Goal: Feedback & Contribution: Contribute content

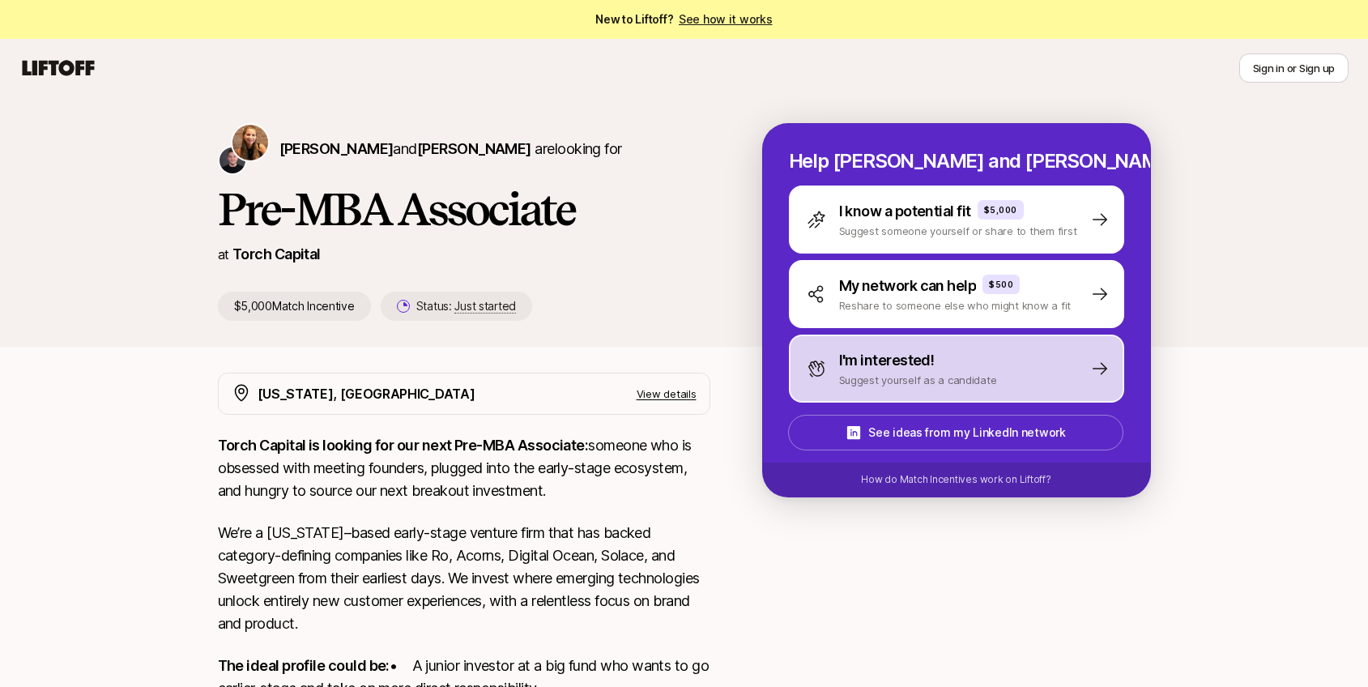
click at [886, 363] on p "I'm interested!" at bounding box center [887, 360] width 96 height 23
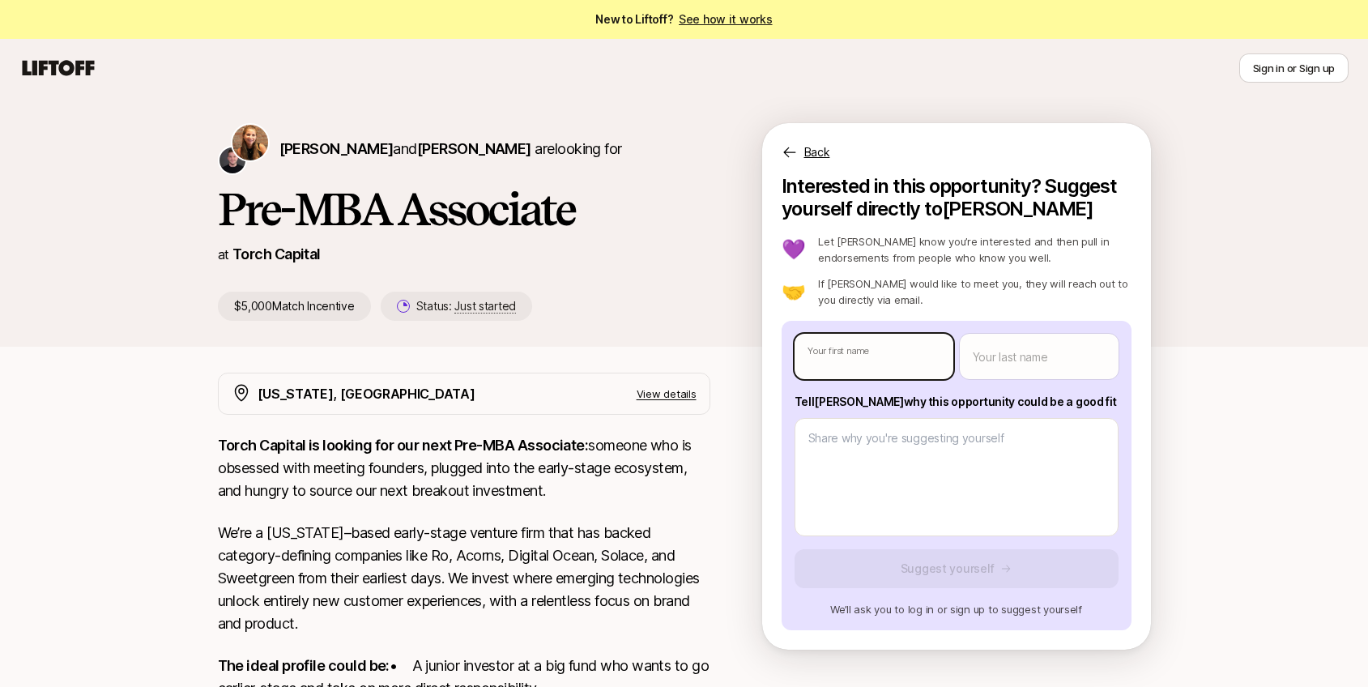
type textarea "x"
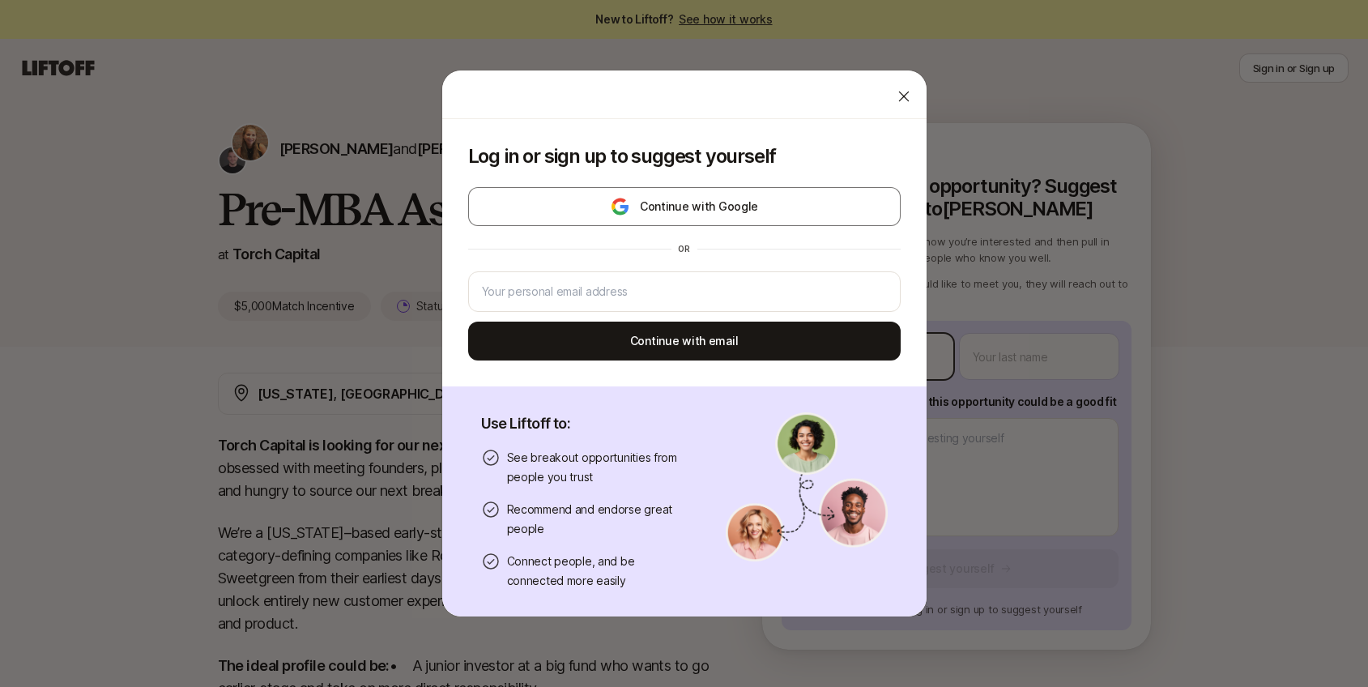
click at [882, 364] on body "New to Liftoff? See how it works Sign in or Sign up Sign in or Sign up [PERSON_…" at bounding box center [684, 343] width 1368 height 687
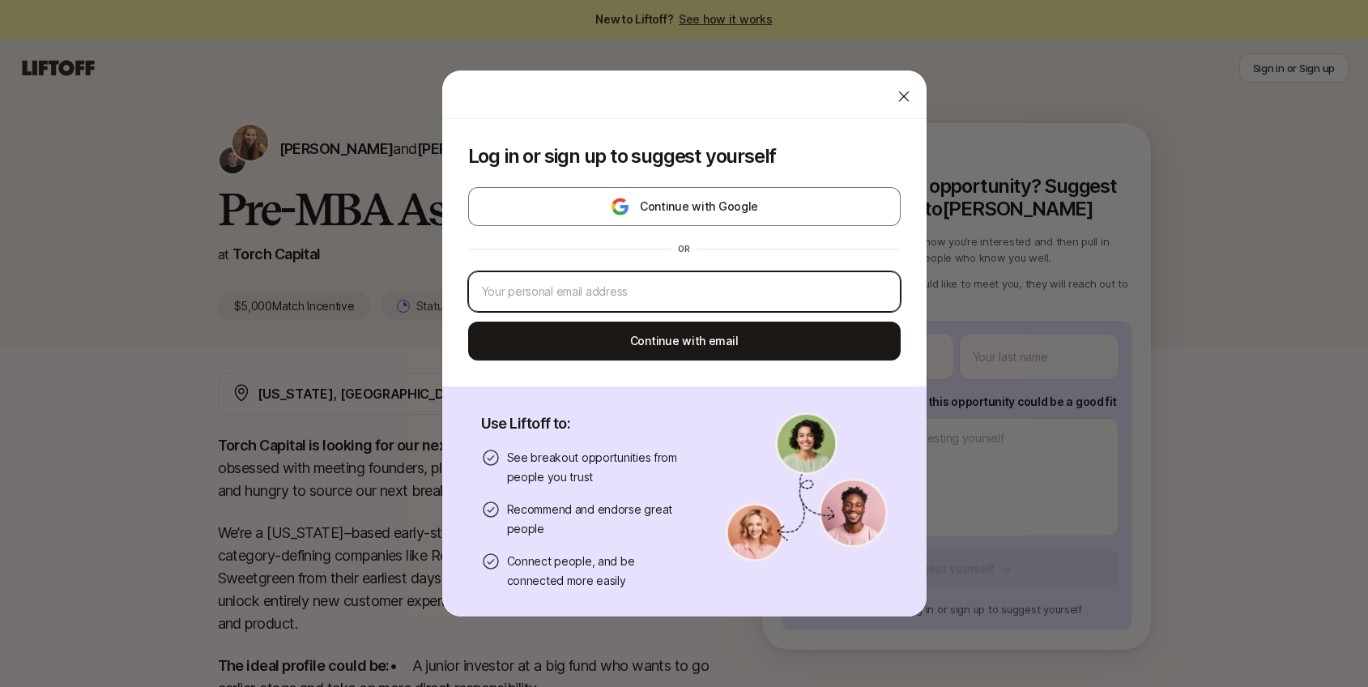
type input "[EMAIL_ADDRESS][DOMAIN_NAME]"
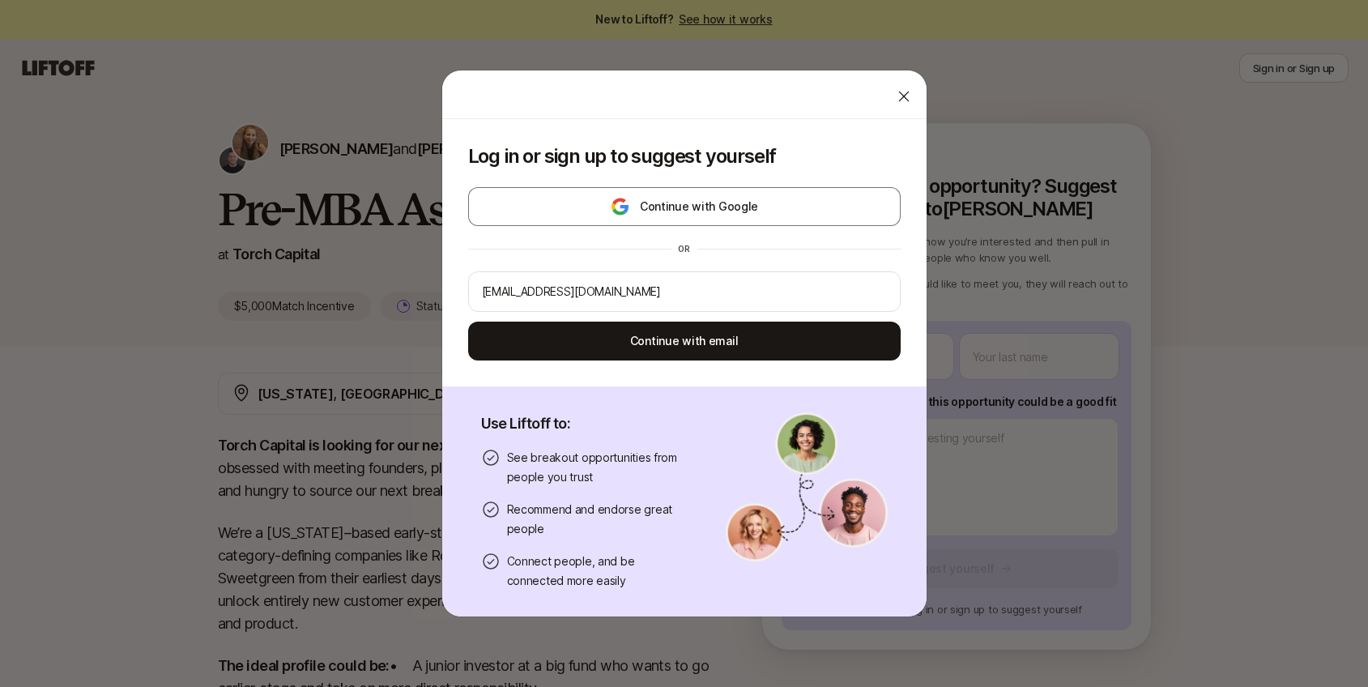
drag, startPoint x: 729, startPoint y: 341, endPoint x: 717, endPoint y: 470, distance: 130.1
click at [717, 470] on div "Log in or sign up to suggest yourself Continue with Google or [EMAIL_ADDRESS][D…" at bounding box center [684, 367] width 484 height 497
click at [623, 276] on div "[EMAIL_ADDRESS][DOMAIN_NAME]" at bounding box center [684, 291] width 432 height 40
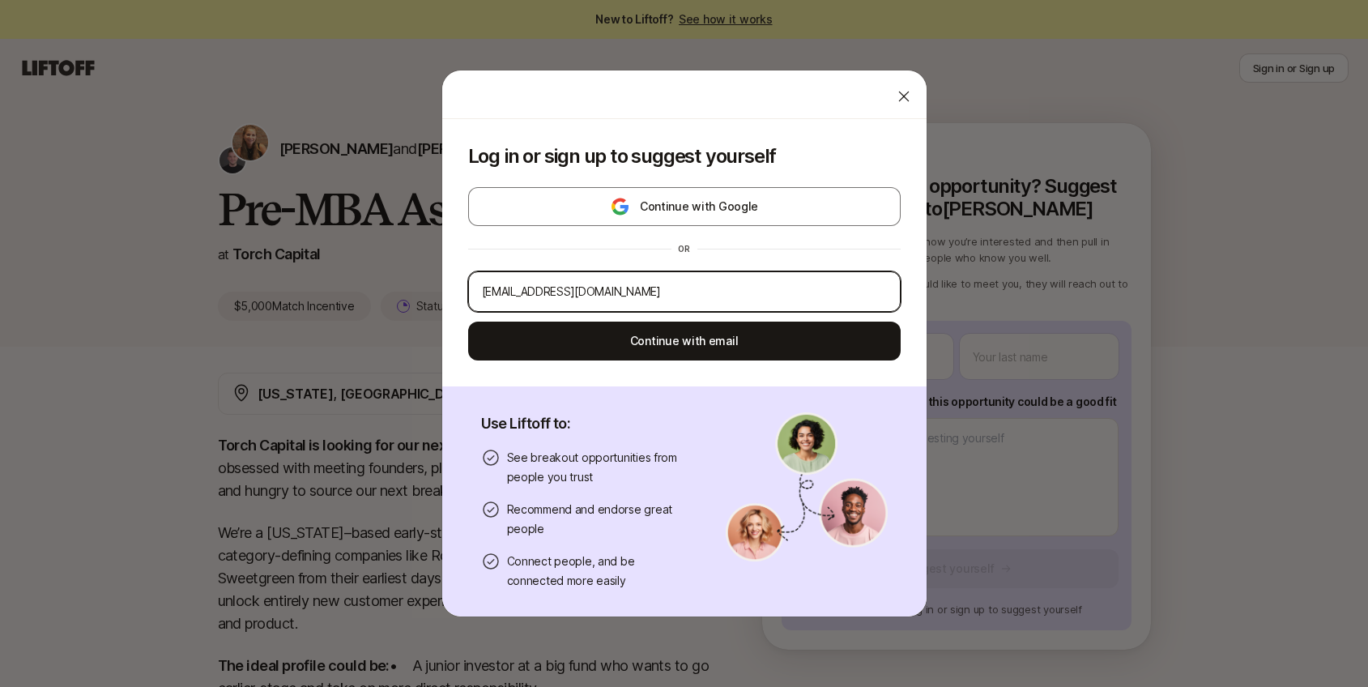
click at [623, 285] on input "[EMAIL_ADDRESS][DOMAIN_NAME]" at bounding box center [684, 291] width 405 height 19
type input "[EMAIL_ADDRESS][PERSON_NAME][DOMAIN_NAME]"
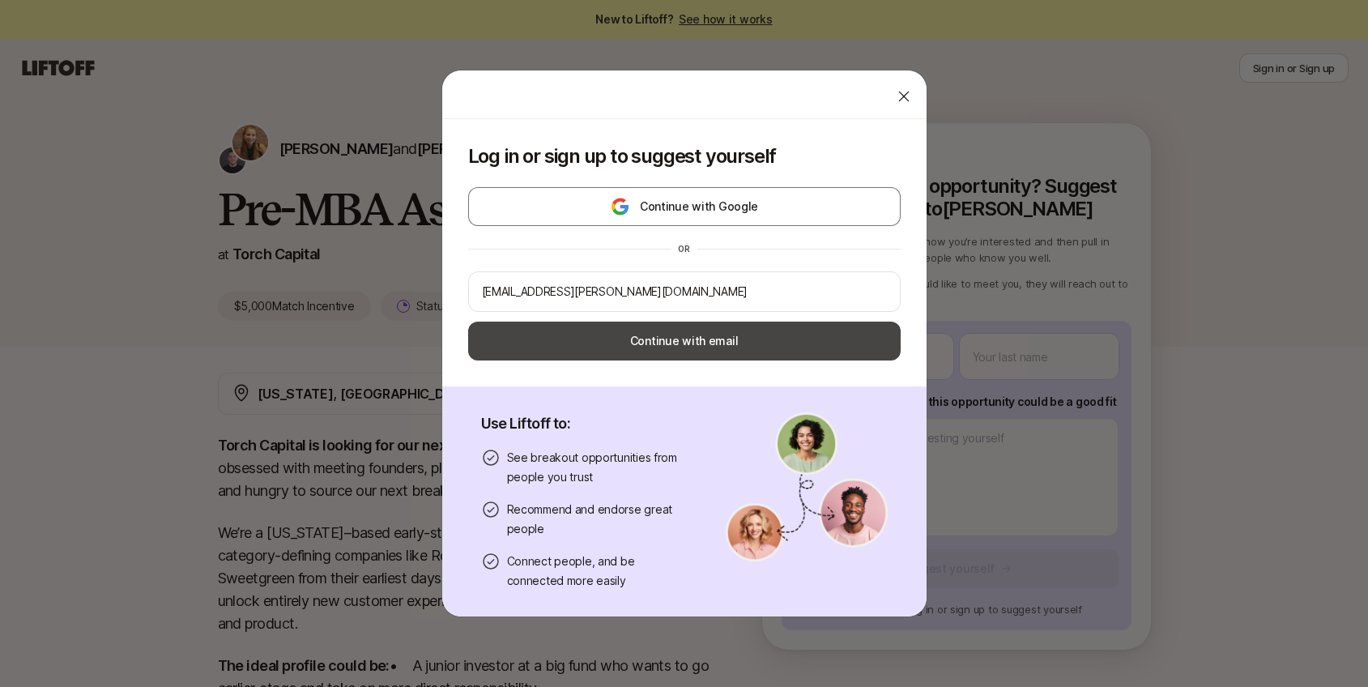
click at [623, 351] on button "Continue with email" at bounding box center [684, 340] width 432 height 39
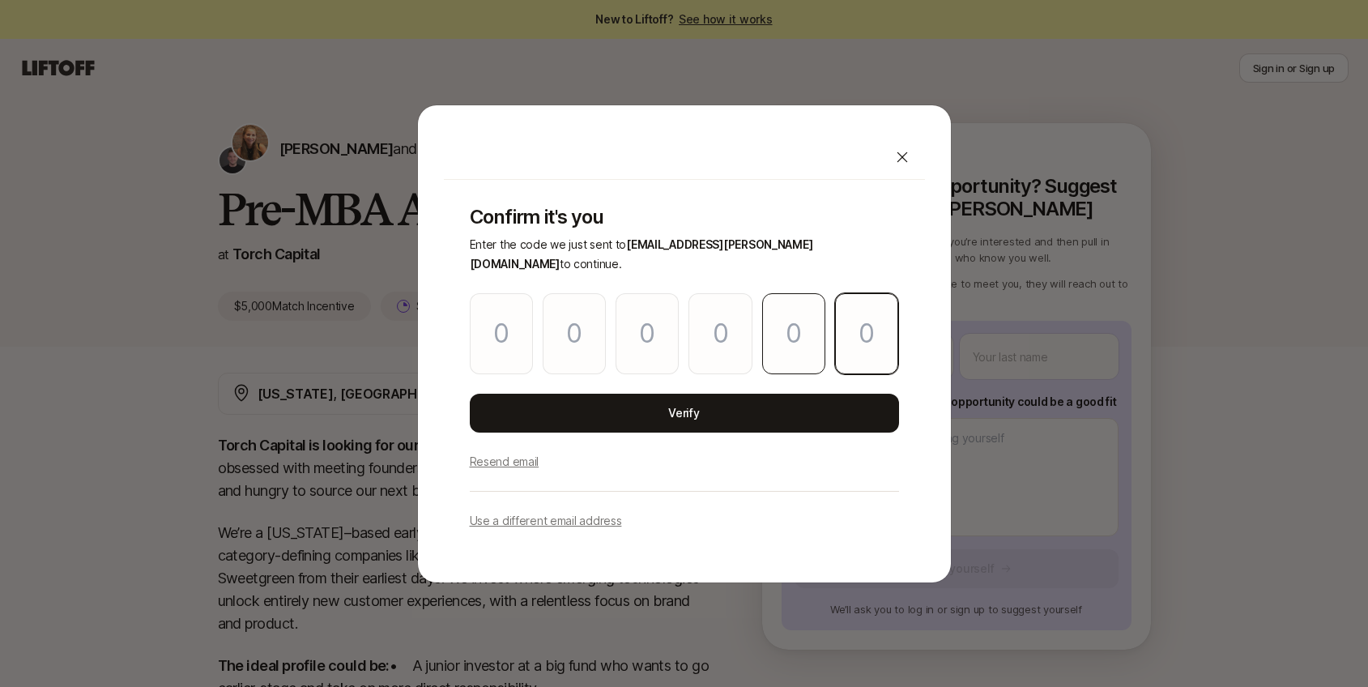
paste input "0"
type input "3"
type input "6"
type input "5"
type input "1"
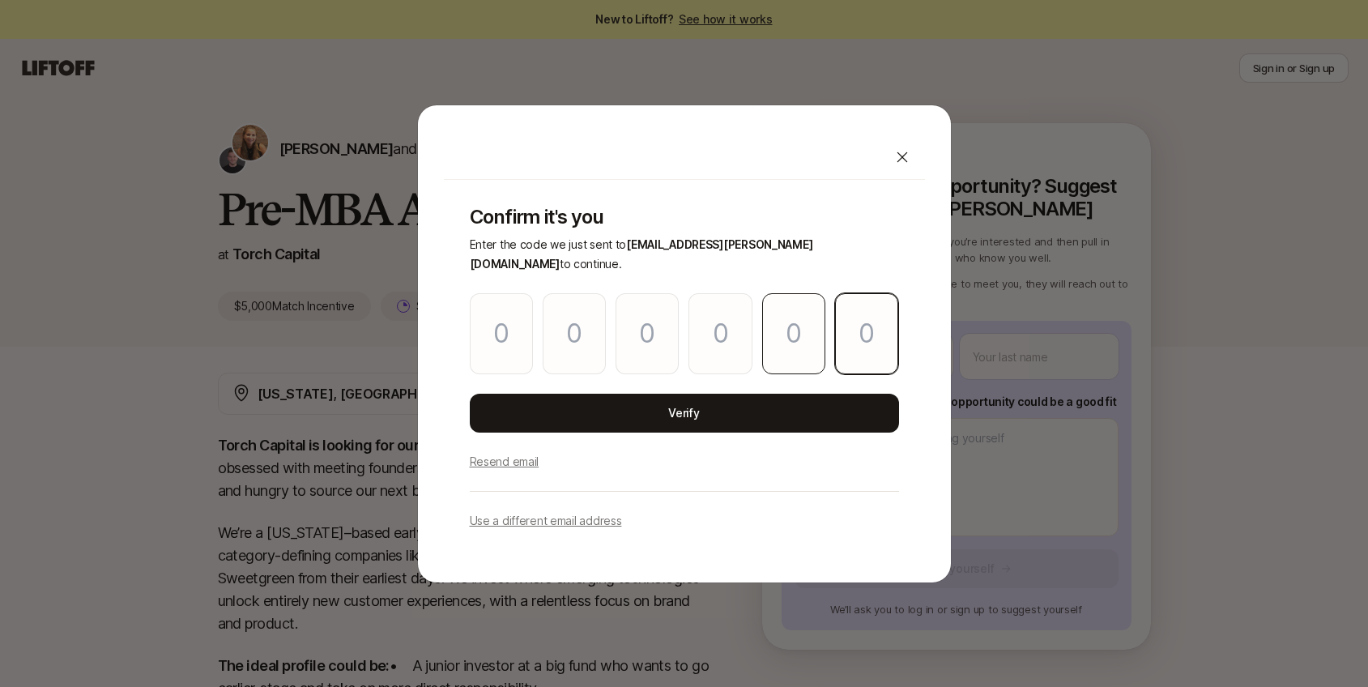
type input "9"
type input "0"
click at [752, 359] on div "3 6 5 1 9 0" at bounding box center [684, 333] width 429 height 81
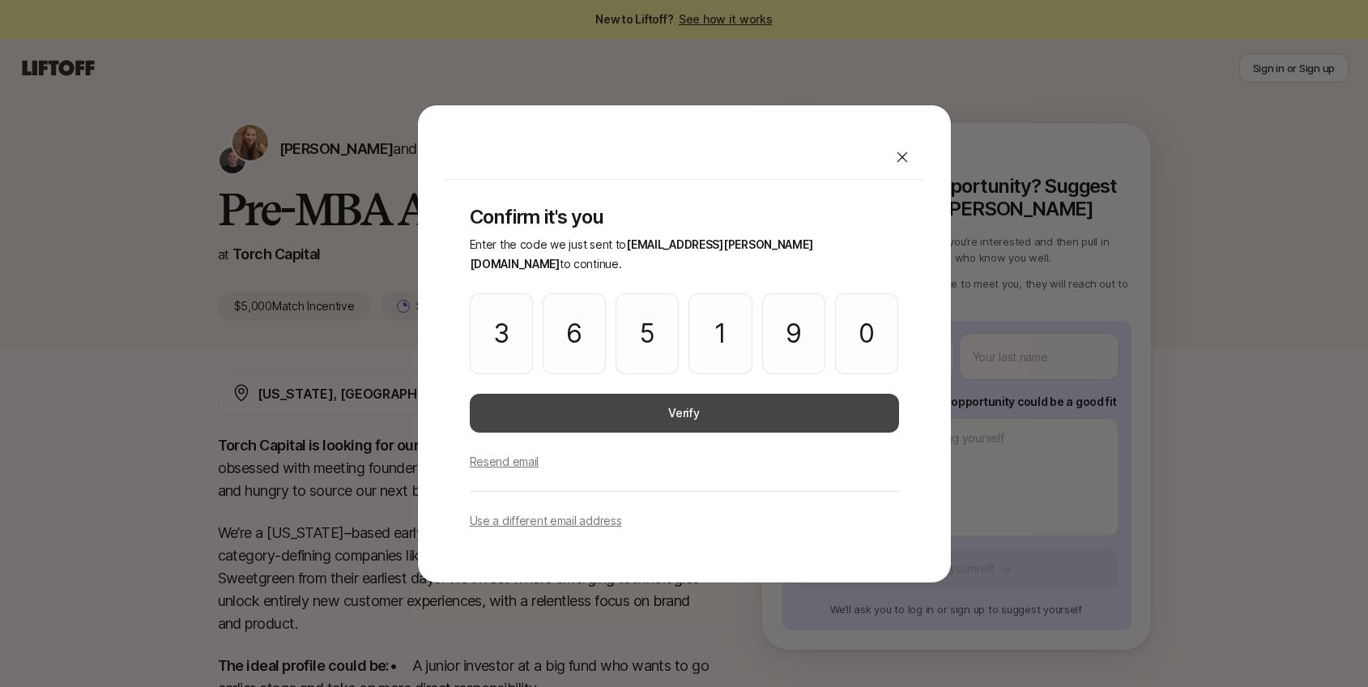
click at [733, 403] on button "Verify" at bounding box center [684, 412] width 429 height 39
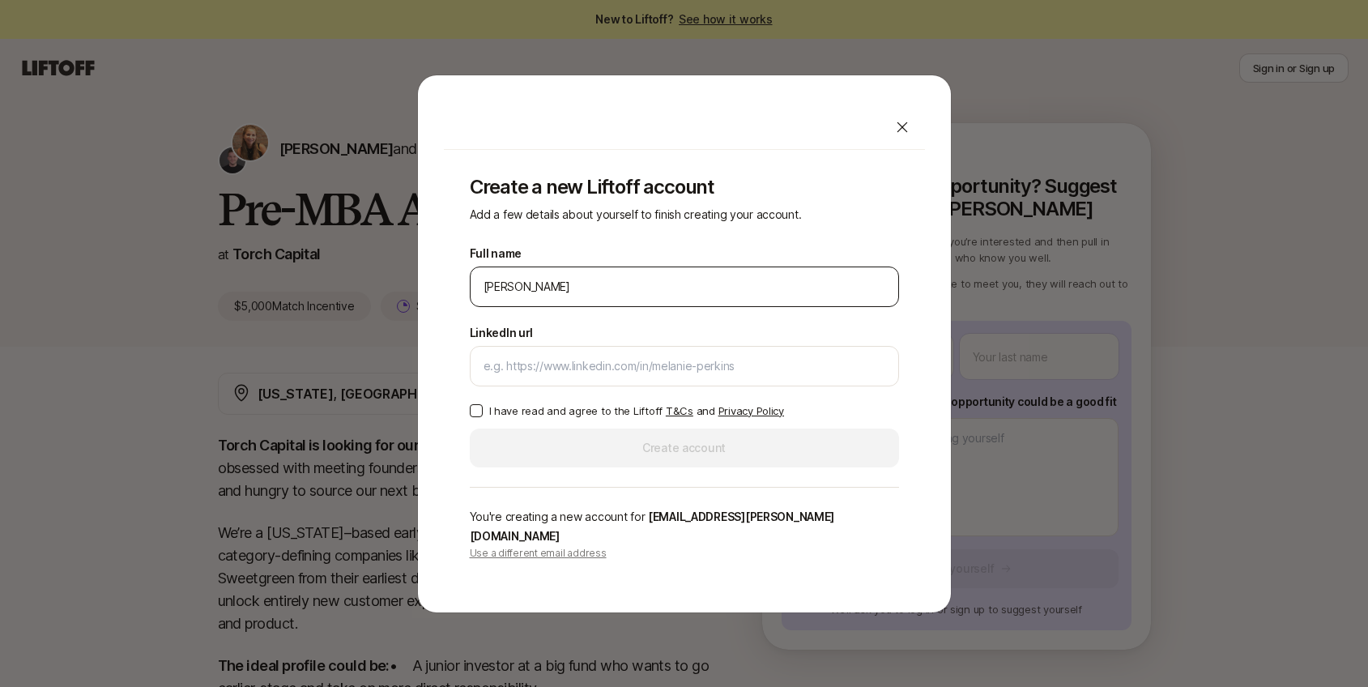
type input "[PERSON_NAME]"
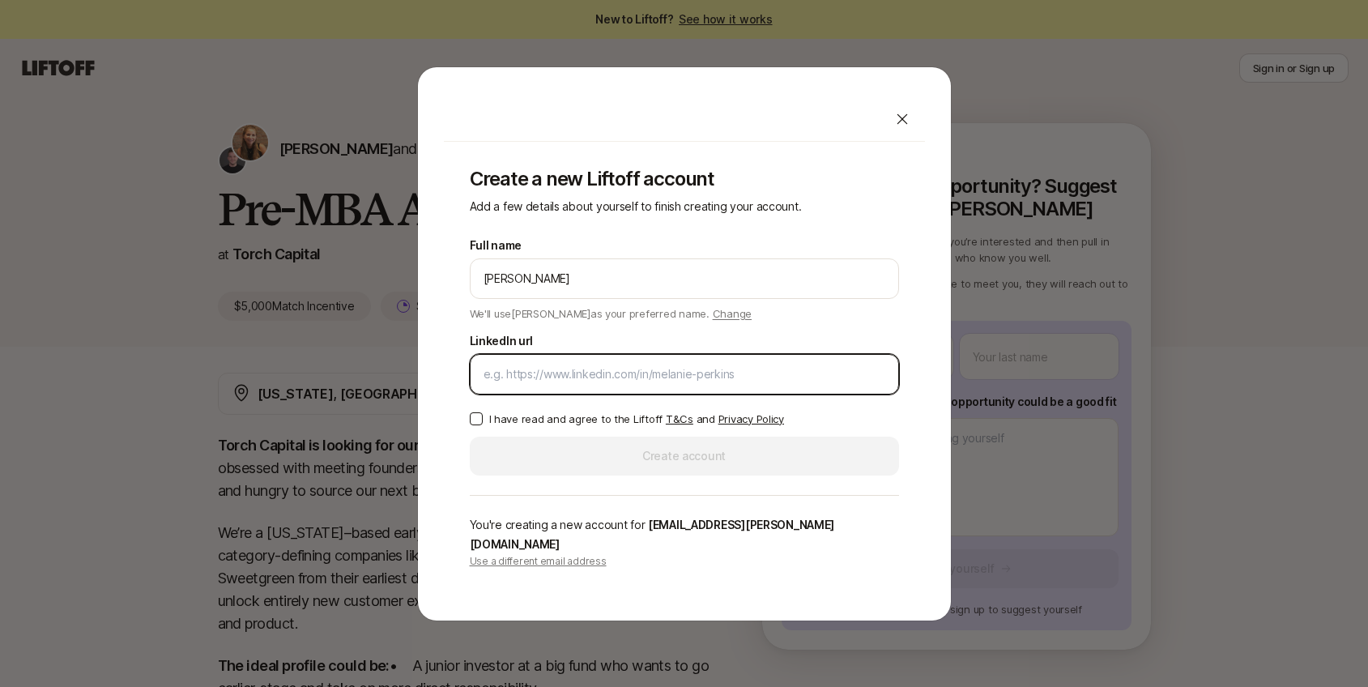
click at [591, 384] on input "LinkedIn url" at bounding box center [684, 373] width 402 height 19
paste input "[URL][DOMAIN_NAME]"
type input "[URL][DOMAIN_NAME]"
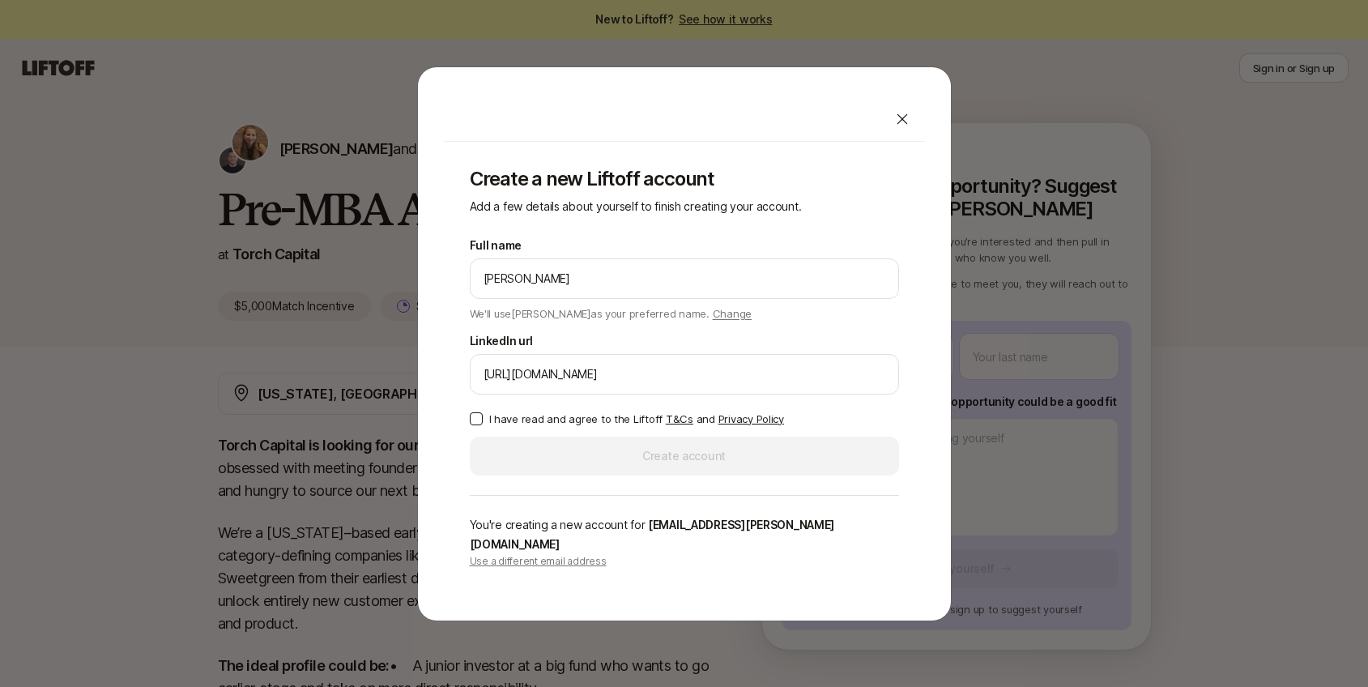
click at [555, 426] on p "I have read and agree to the Liftoff T&Cs and Privacy Policy" at bounding box center [636, 419] width 295 height 16
click at [483, 425] on button "I have read and agree to the Liftoff T&Cs and Privacy Policy" at bounding box center [476, 418] width 13 height 13
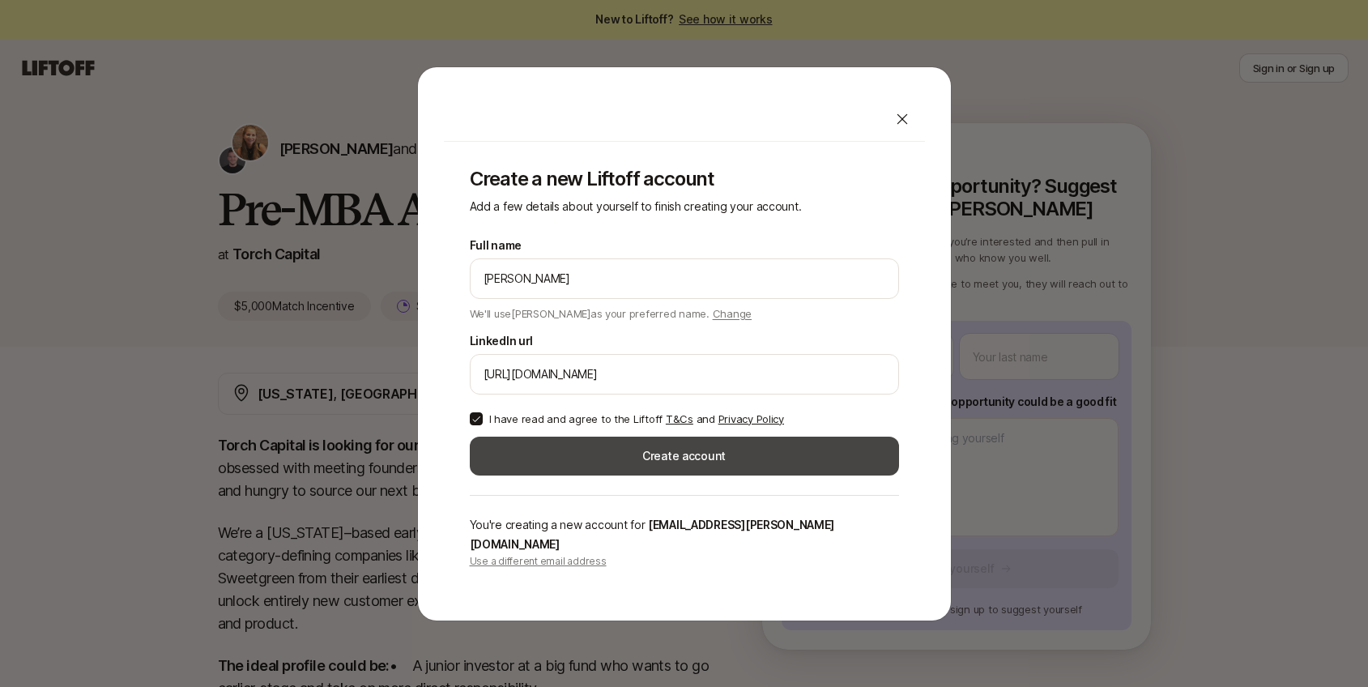
click at [555, 457] on button "Create account" at bounding box center [684, 455] width 429 height 39
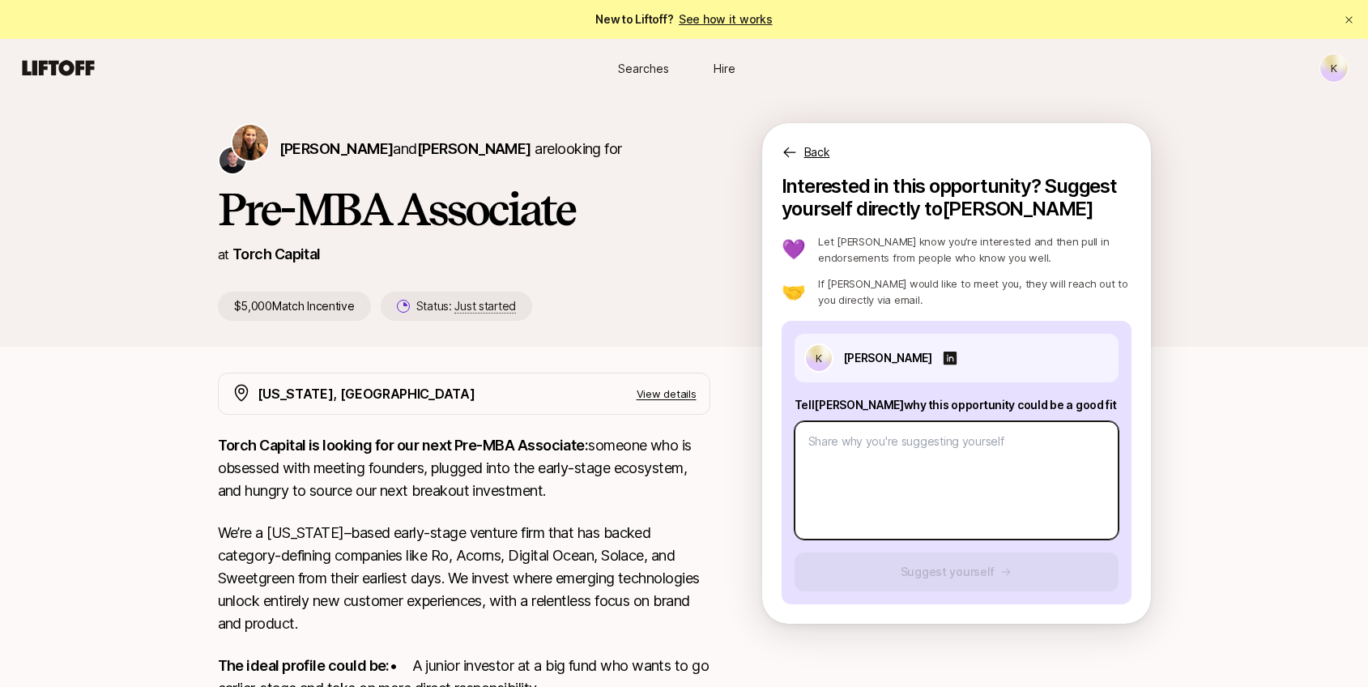
click at [869, 480] on textarea at bounding box center [956, 480] width 324 height 118
type textarea "x"
type textarea "H"
type textarea "x"
type textarea "Hi"
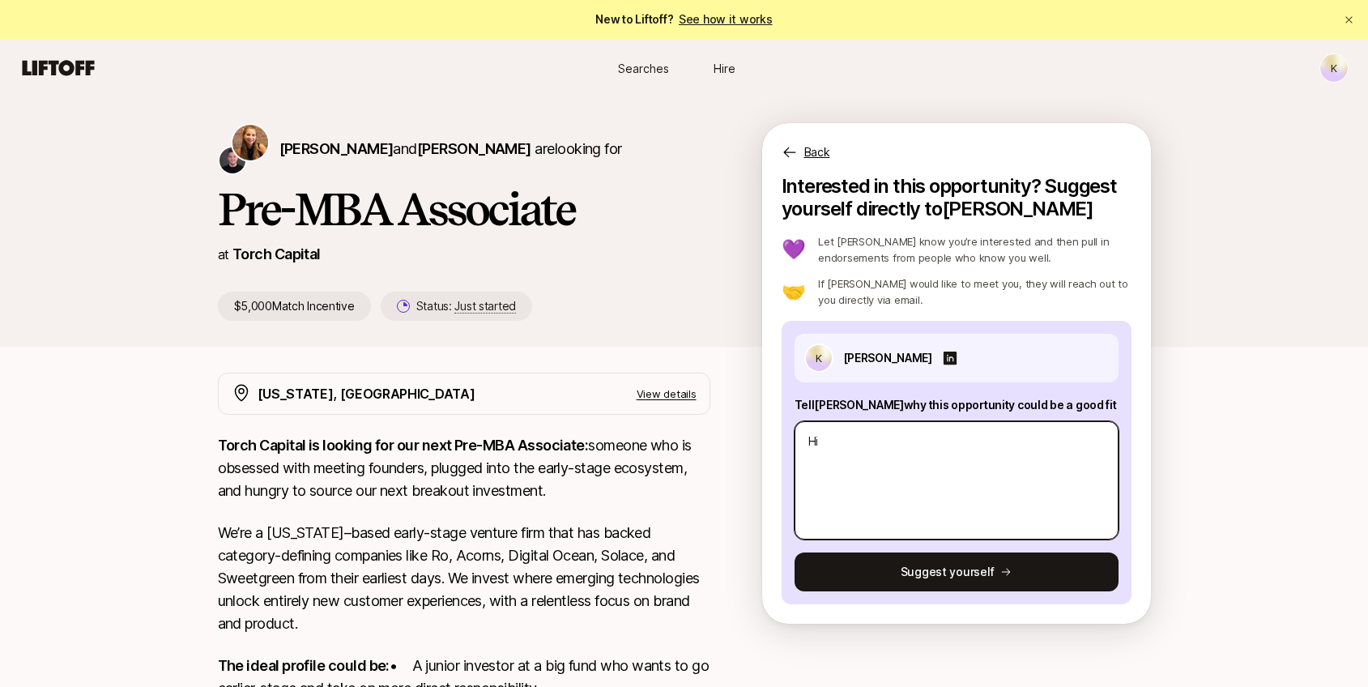
type textarea "x"
type textarea "Hi"
type textarea "x"
type textarea "Hi K"
type textarea "x"
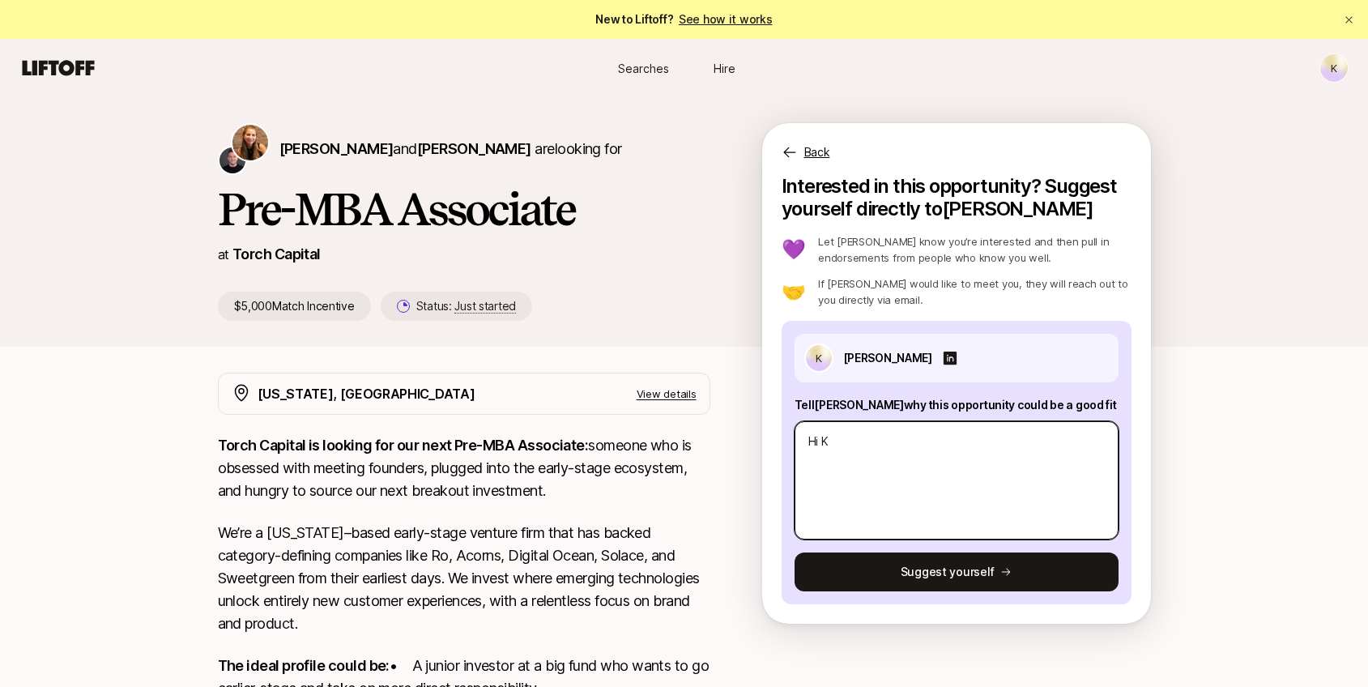
type textarea "Hi [PERSON_NAME]"
type textarea "x"
type textarea "Hi [PERSON_NAME]"
type textarea "x"
type textarea "Hi [PERSON_NAME]"
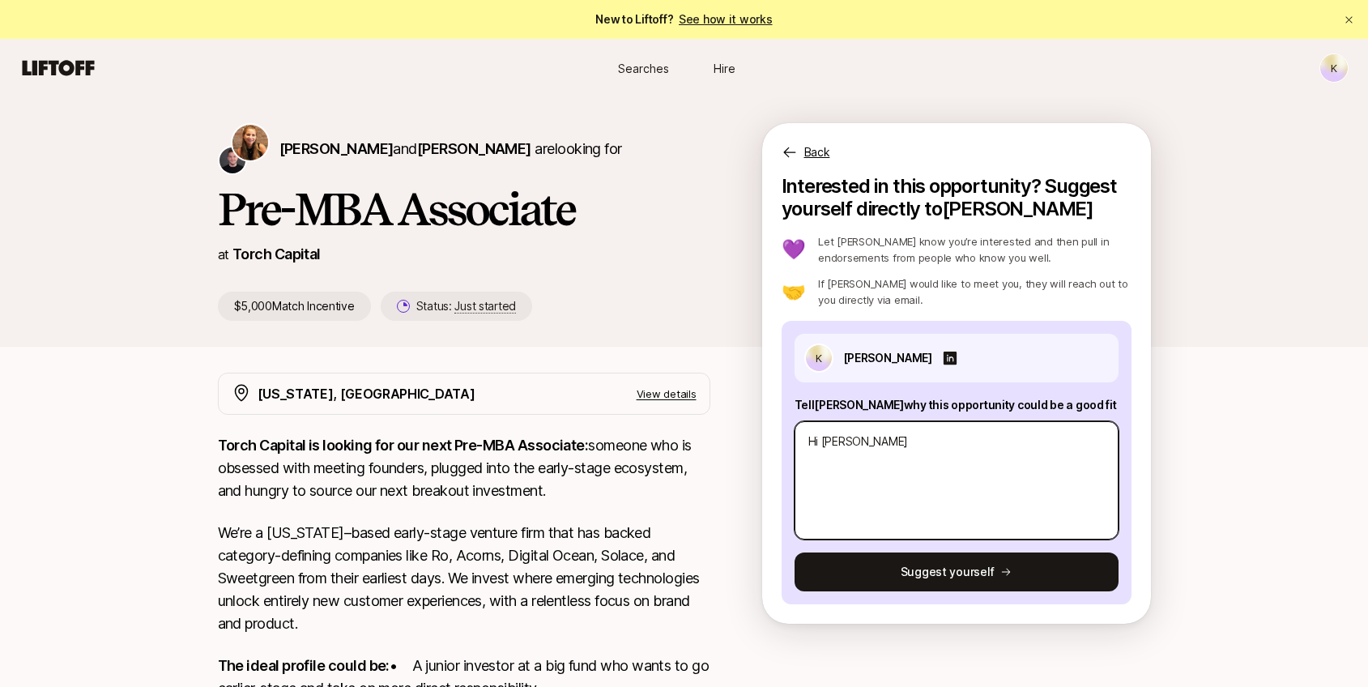
type textarea "x"
type textarea "Hi [PERSON_NAME]"
type textarea "x"
type textarea "Hi [PERSON_NAME]"
type textarea "x"
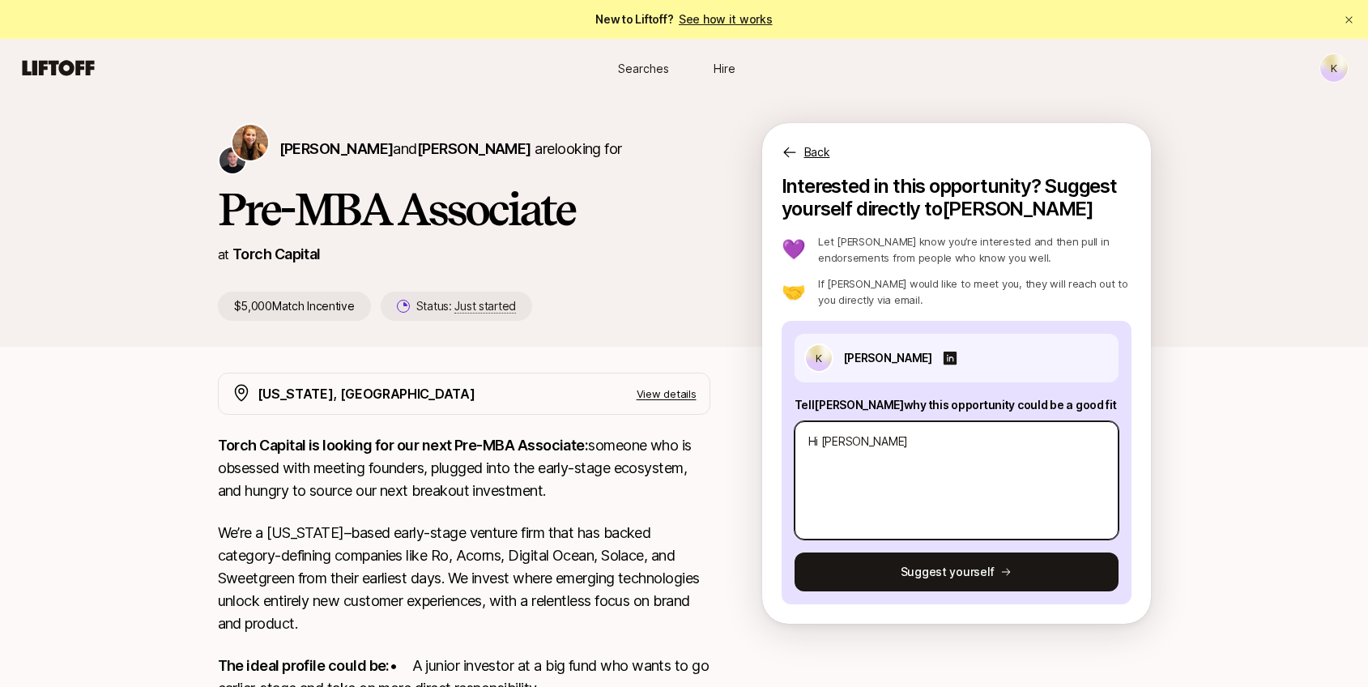
type textarea "Hi [PERSON_NAME] -"
type textarea "x"
type textarea "Hi [PERSON_NAME] -"
type textarea "x"
type textarea "Hi [PERSON_NAME]"
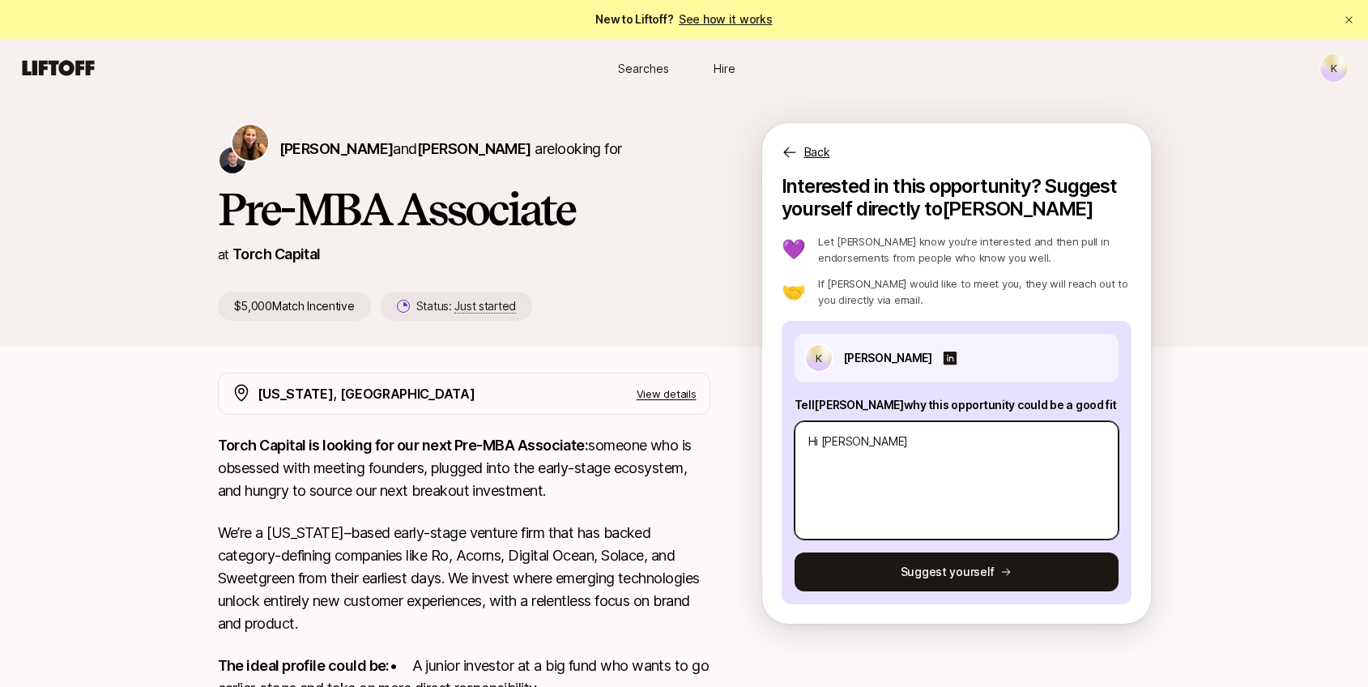
type textarea "x"
type textarea "Hi [PERSON_NAME] - My"
type textarea "x"
type textarea "Hi [PERSON_NAME] - My"
type textarea "x"
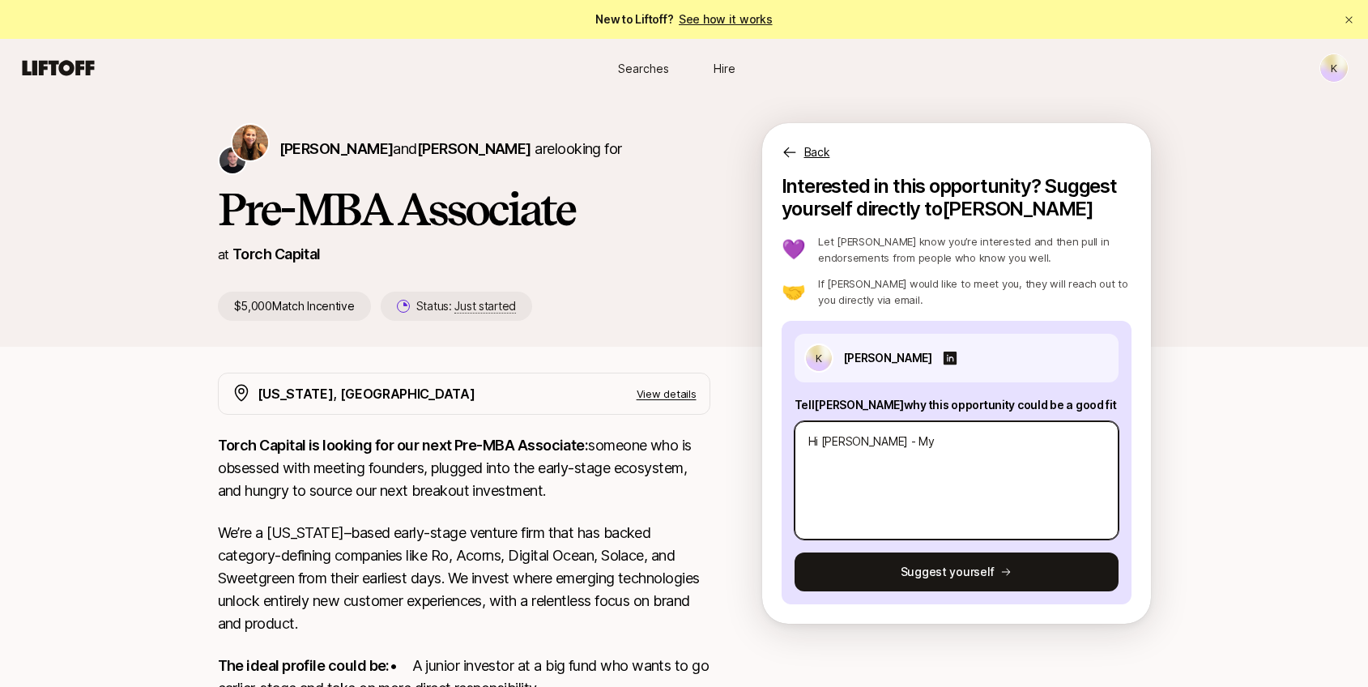
type textarea "Hi [PERSON_NAME] - My n"
type textarea "x"
type textarea "Hi [PERSON_NAME] - My na"
type textarea "x"
type textarea "Hi [PERSON_NAME] - My nam"
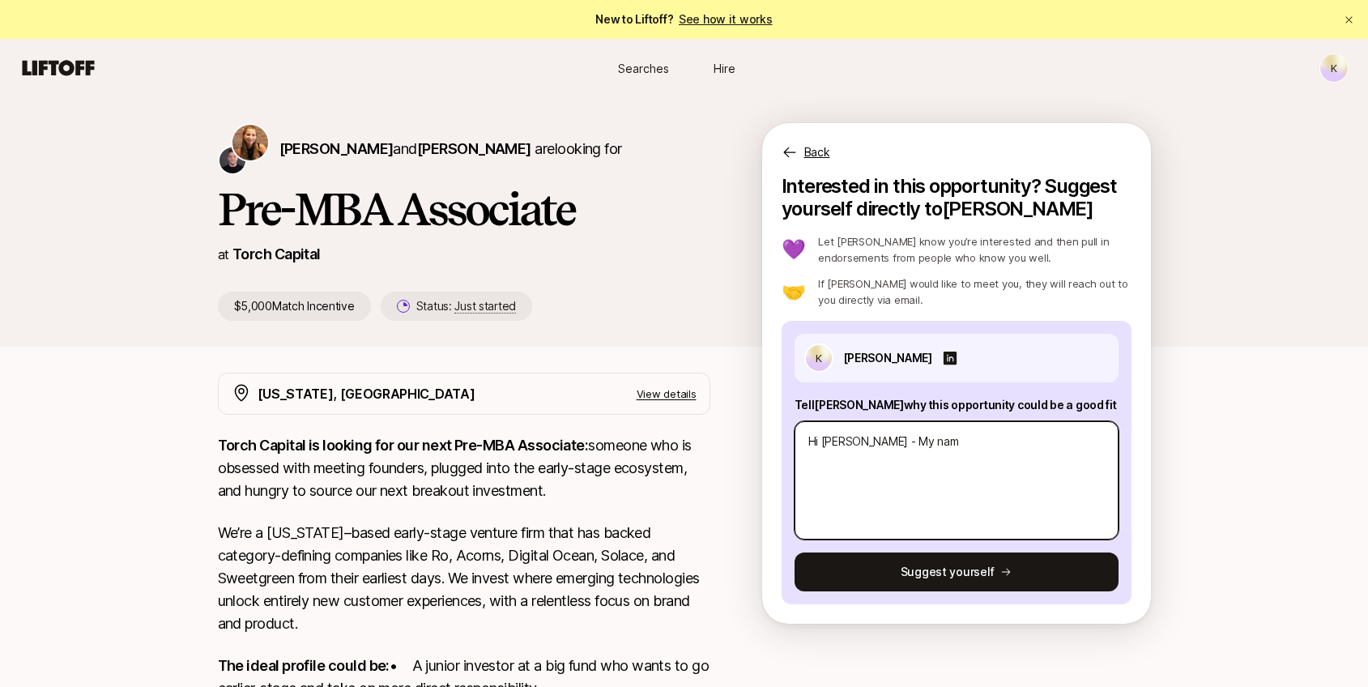
type textarea "x"
type textarea "Hi [PERSON_NAME] - My name"
type textarea "x"
type textarea "Hi [PERSON_NAME] - My name"
type textarea "x"
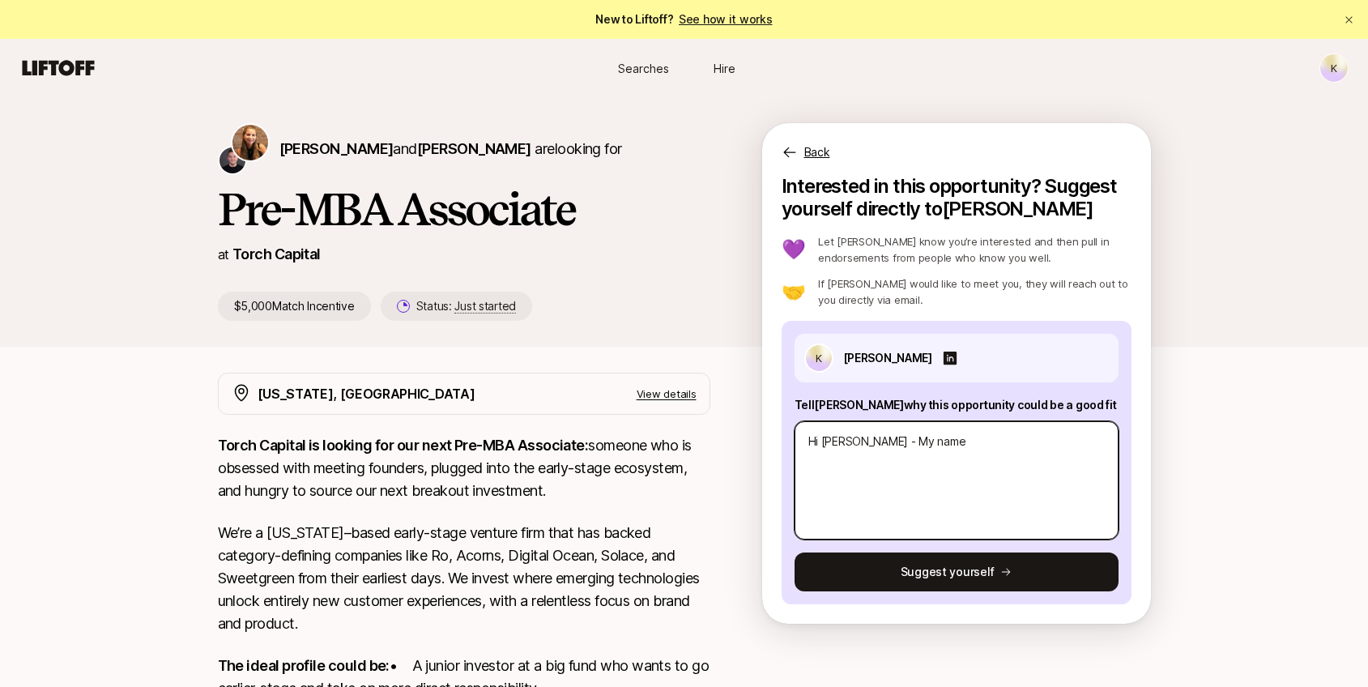
type textarea "Hi [PERSON_NAME] - My name i"
type textarea "x"
type textarea "Hi [PERSON_NAME] - My name is"
type textarea "x"
type textarea "Hi [PERSON_NAME] - My name is"
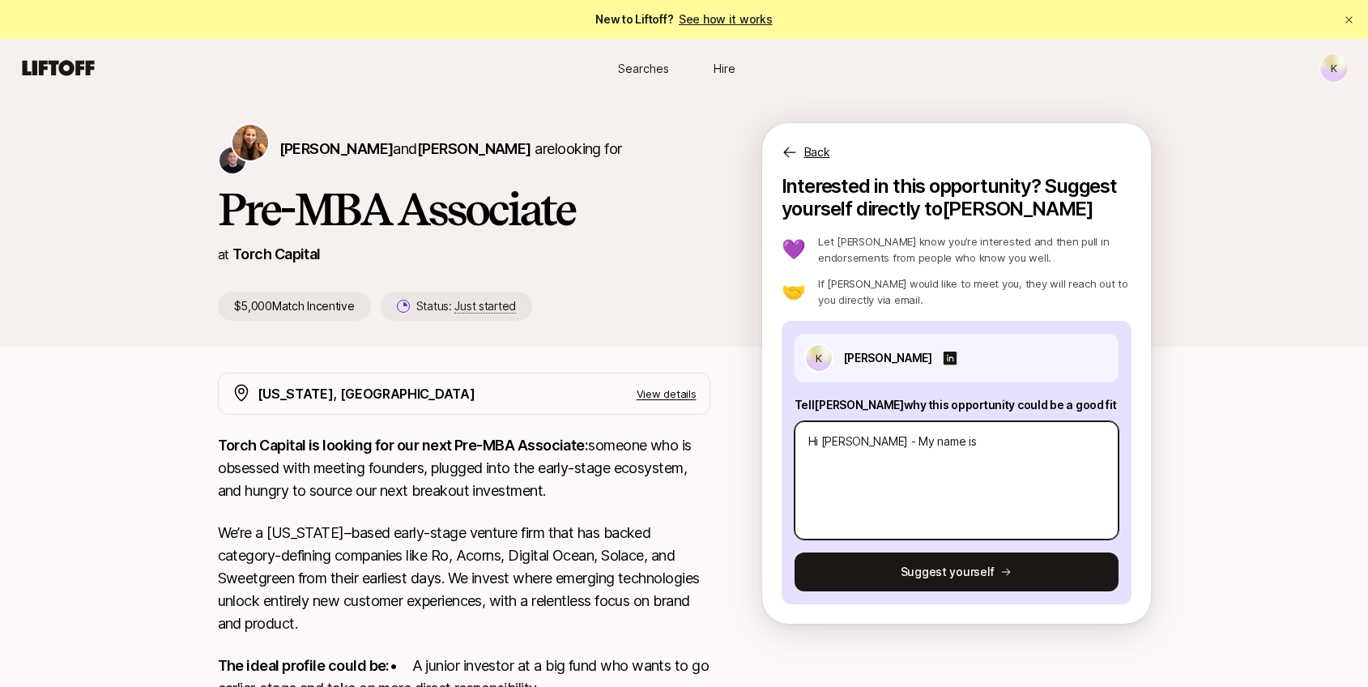
type textarea "x"
type textarea "Hi [PERSON_NAME] - My name is K"
type textarea "x"
type textarea "Hi [PERSON_NAME] - My name is [PERSON_NAME]"
type textarea "x"
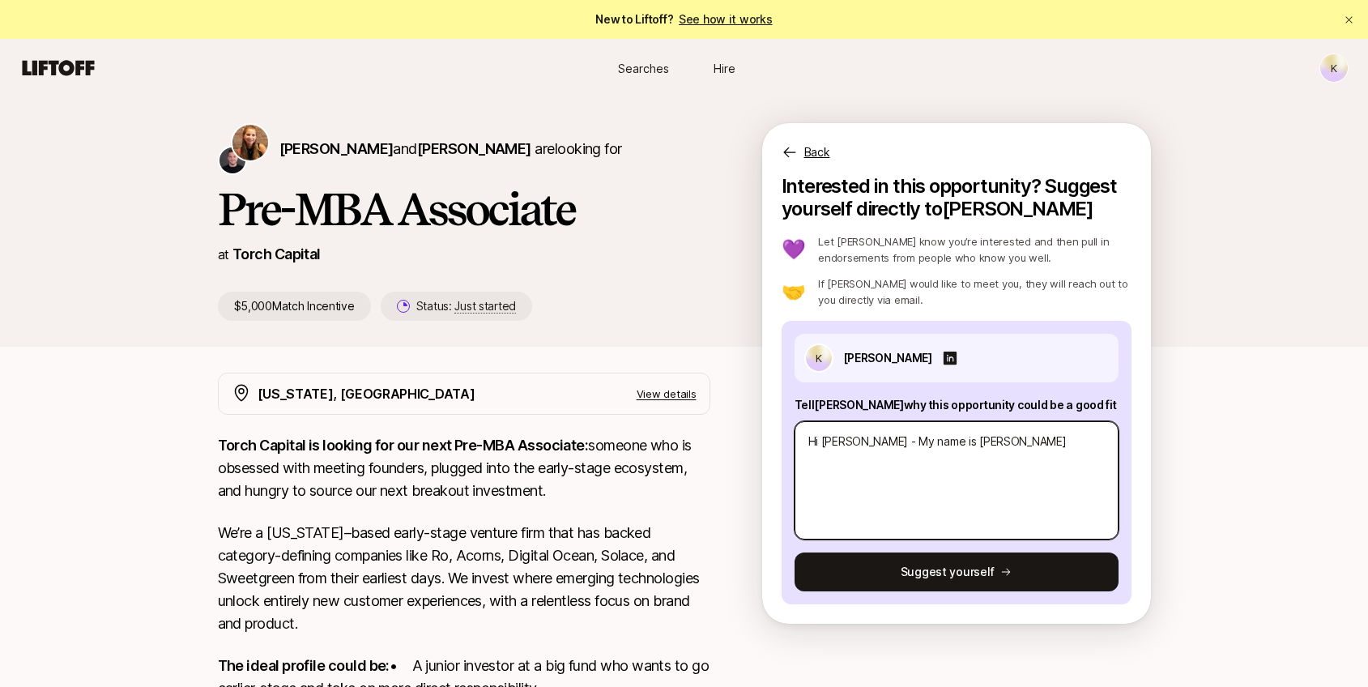
type textarea "Hi [PERSON_NAME] - My name is [PERSON_NAME]"
type textarea "x"
type textarea "Hi [PERSON_NAME] - My name is [PERSON_NAME]"
type textarea "x"
type textarea "Hi [PERSON_NAME] - My name is [PERSON_NAME]"
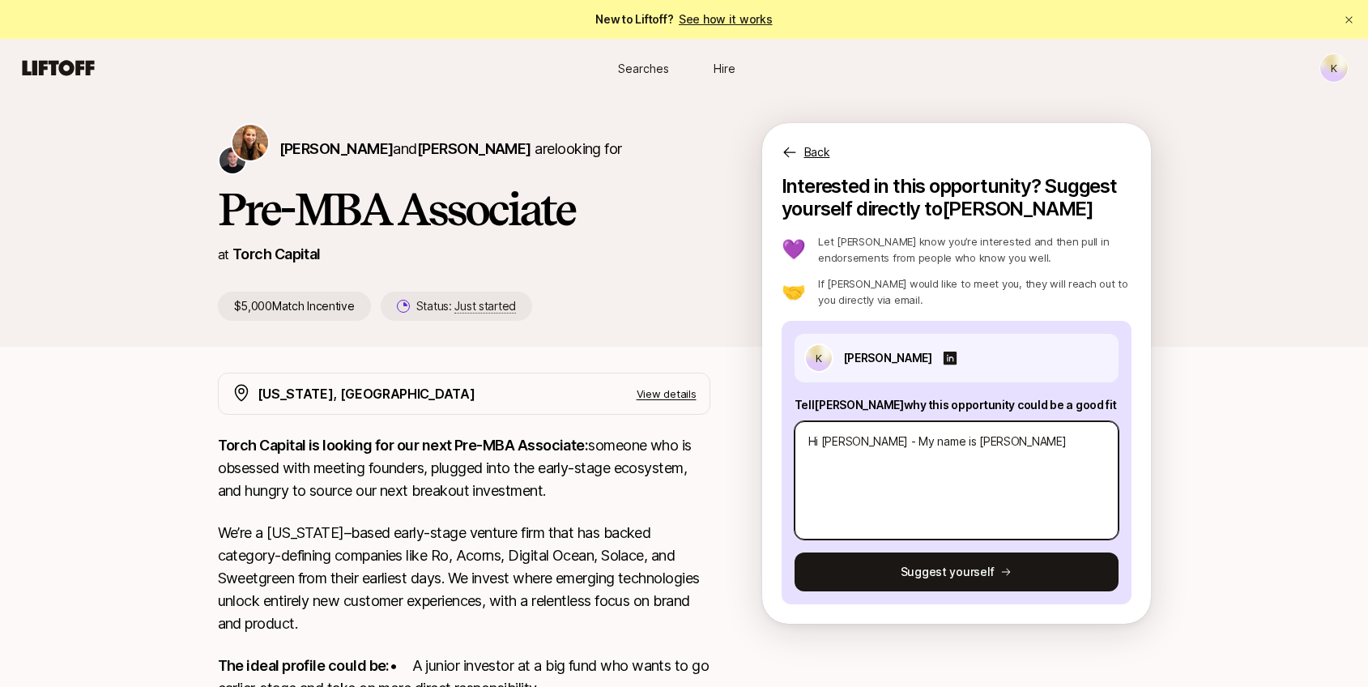
type textarea "x"
type textarea "Hi [PERSON_NAME] - My name is [PERSON_NAME]"
type textarea "x"
type textarea "Hi [PERSON_NAME] - My name is [PERSON_NAME]."
type textarea "x"
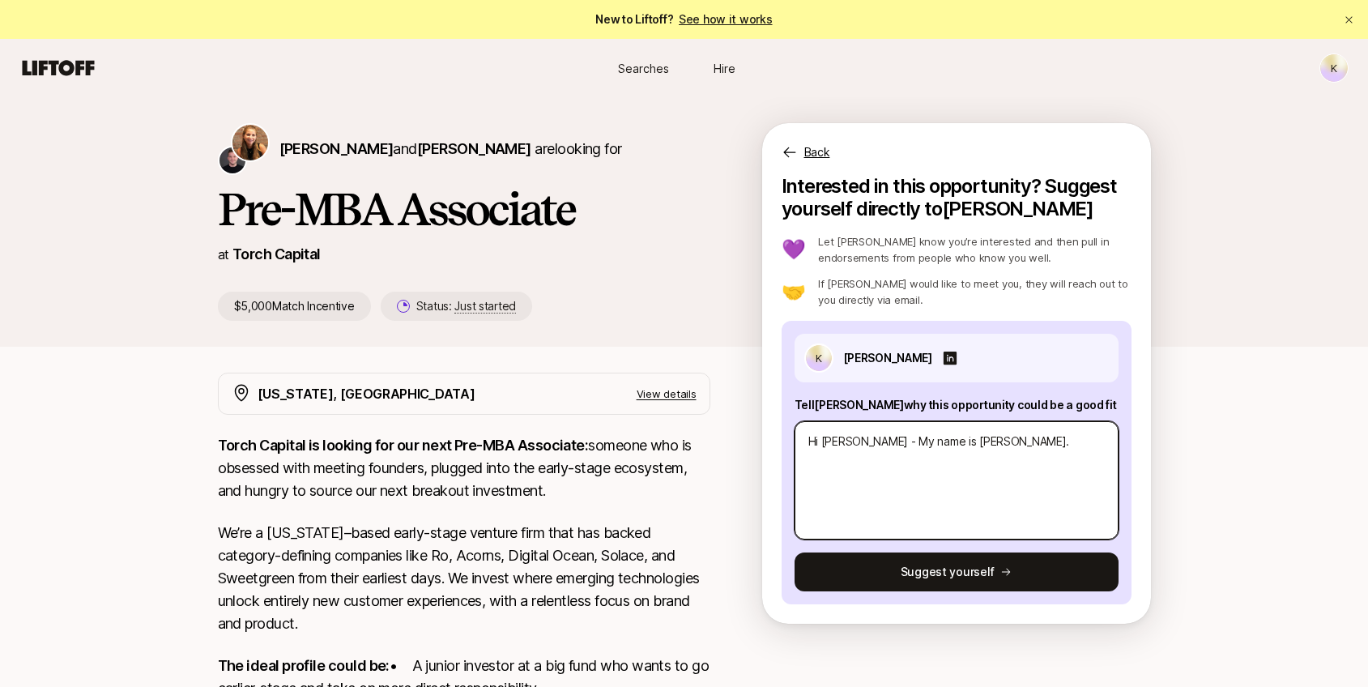
type textarea "Hi [PERSON_NAME] - My name is [PERSON_NAME]."
type textarea "x"
type textarea "Hi [PERSON_NAME] - My name is [PERSON_NAME]. I"
type textarea "x"
type textarea "Hi [PERSON_NAME] - My name is [PERSON_NAME]. I"
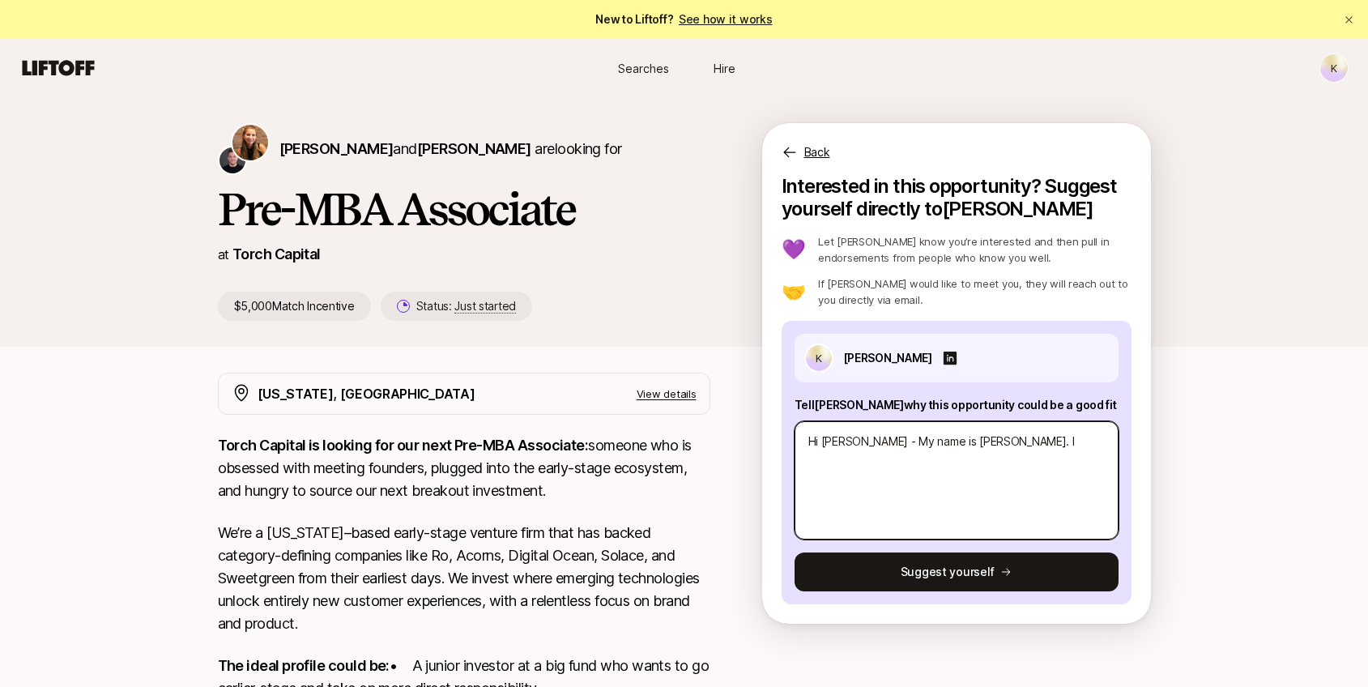
type textarea "x"
type textarea "Hi [PERSON_NAME] - My name is [PERSON_NAME]. I g"
type textarea "x"
type textarea "Hi [PERSON_NAME] - My name is [PERSON_NAME]. I gr"
type textarea "x"
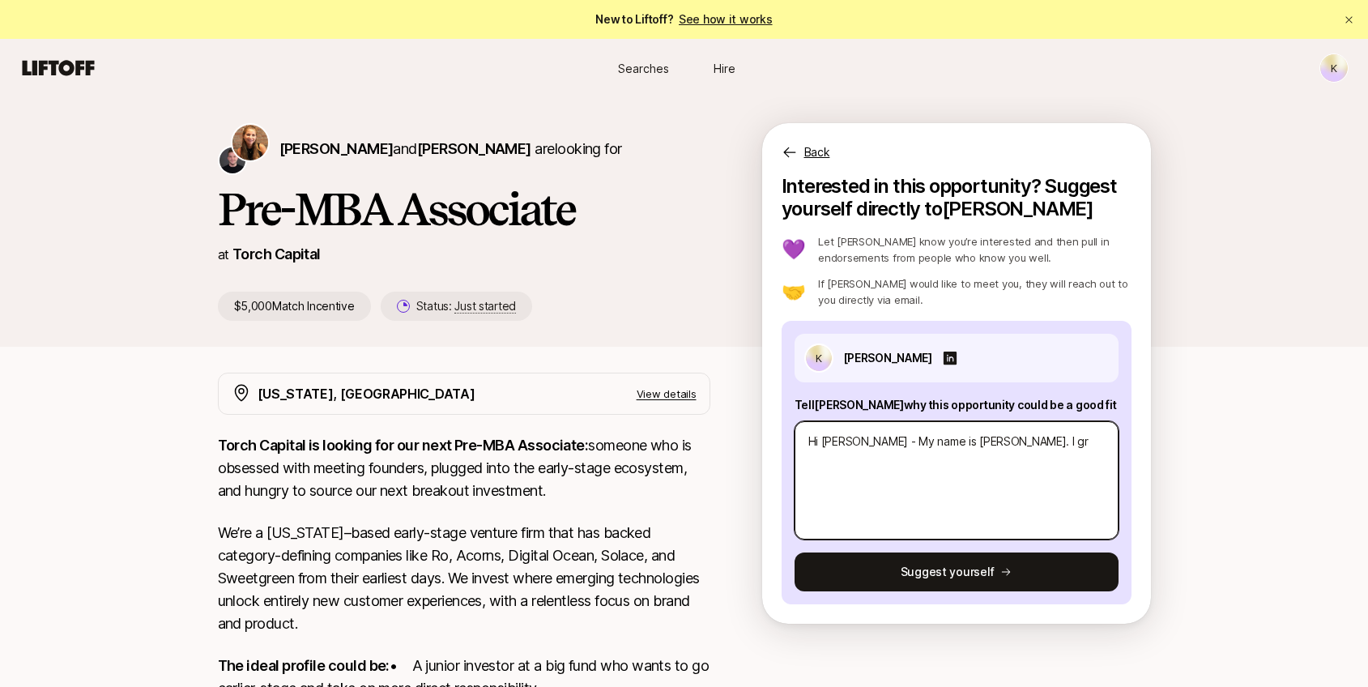
type textarea "Hi [PERSON_NAME] - My name is [PERSON_NAME]. I gra"
type textarea "x"
type textarea "Hi [PERSON_NAME] - My name is [PERSON_NAME]. I grad"
type textarea "x"
type textarea "Hi [PERSON_NAME] - My name is [PERSON_NAME]. I gradua"
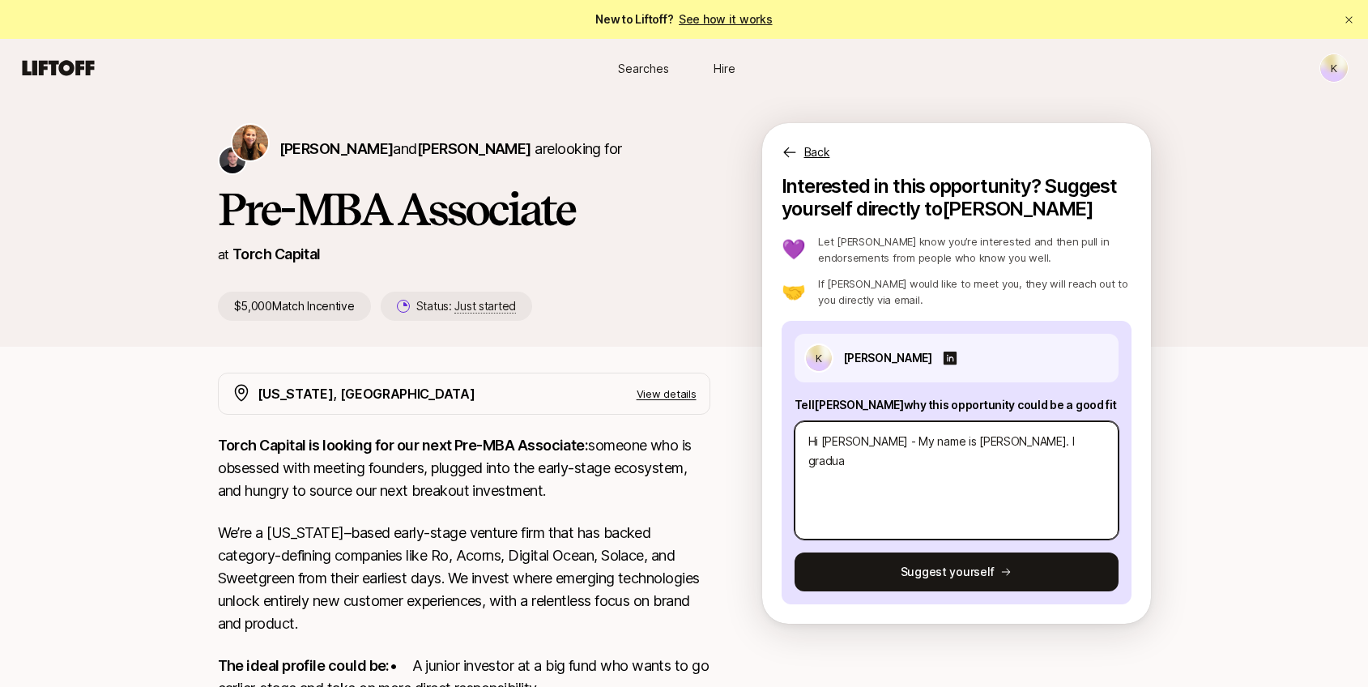
type textarea "x"
type textarea "Hi [PERSON_NAME] - My name is [PERSON_NAME]. I graduat"
type textarea "x"
type textarea "Hi [PERSON_NAME] - My name is [PERSON_NAME]. I graduate"
type textarea "x"
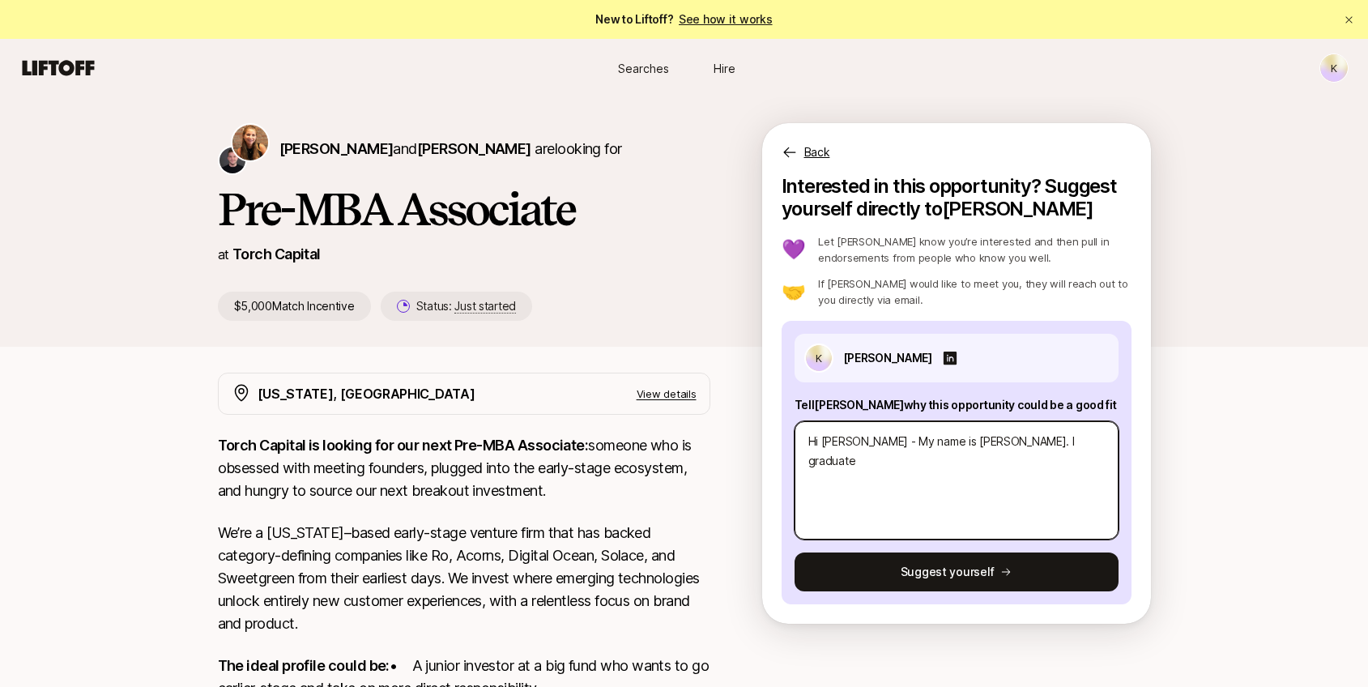
type textarea "Hi [PERSON_NAME] - My name is [PERSON_NAME]. I graduated"
type textarea "x"
type textarea "Hi [PERSON_NAME] - My name is [PERSON_NAME]. I graduated"
type textarea "x"
type textarea "Hi [PERSON_NAME] - My name is [PERSON_NAME]. I graduated f"
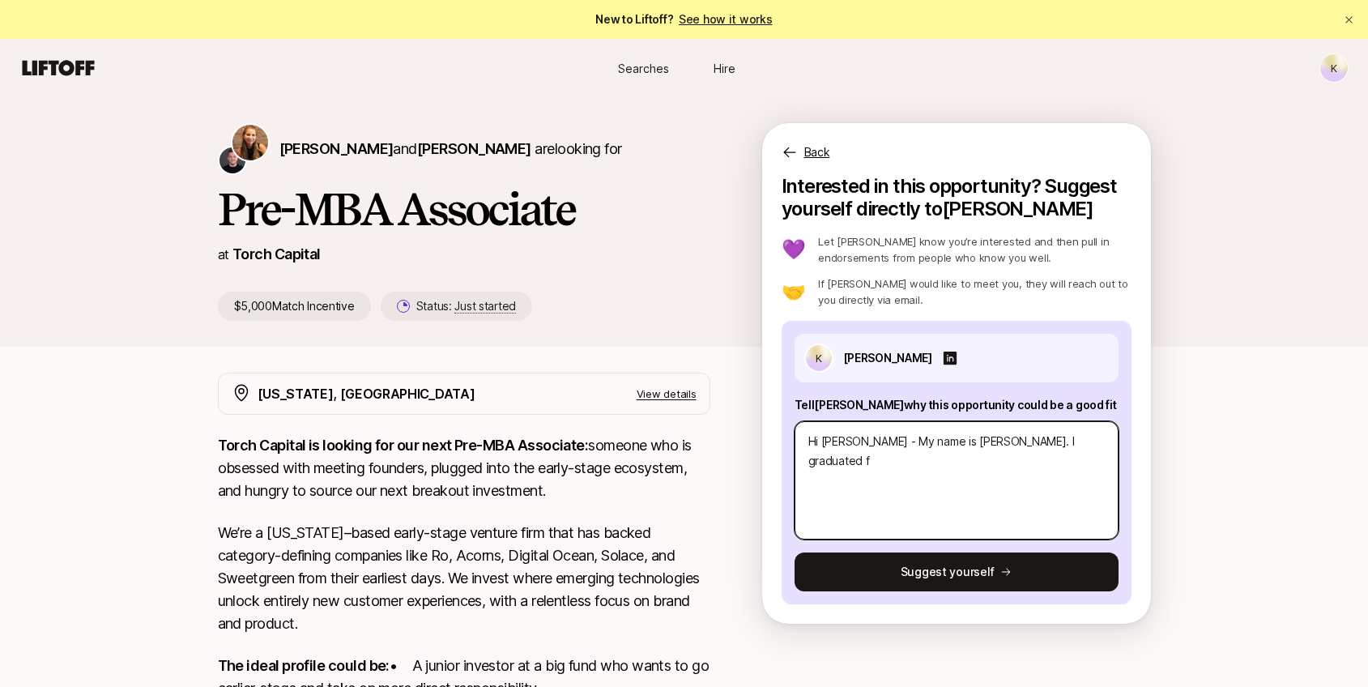
type textarea "x"
type textarea "Hi [PERSON_NAME] - My name is [PERSON_NAME]. I graduated fr"
type textarea "x"
type textarea "Hi [PERSON_NAME] - My name is [PERSON_NAME]. I graduated fro"
type textarea "x"
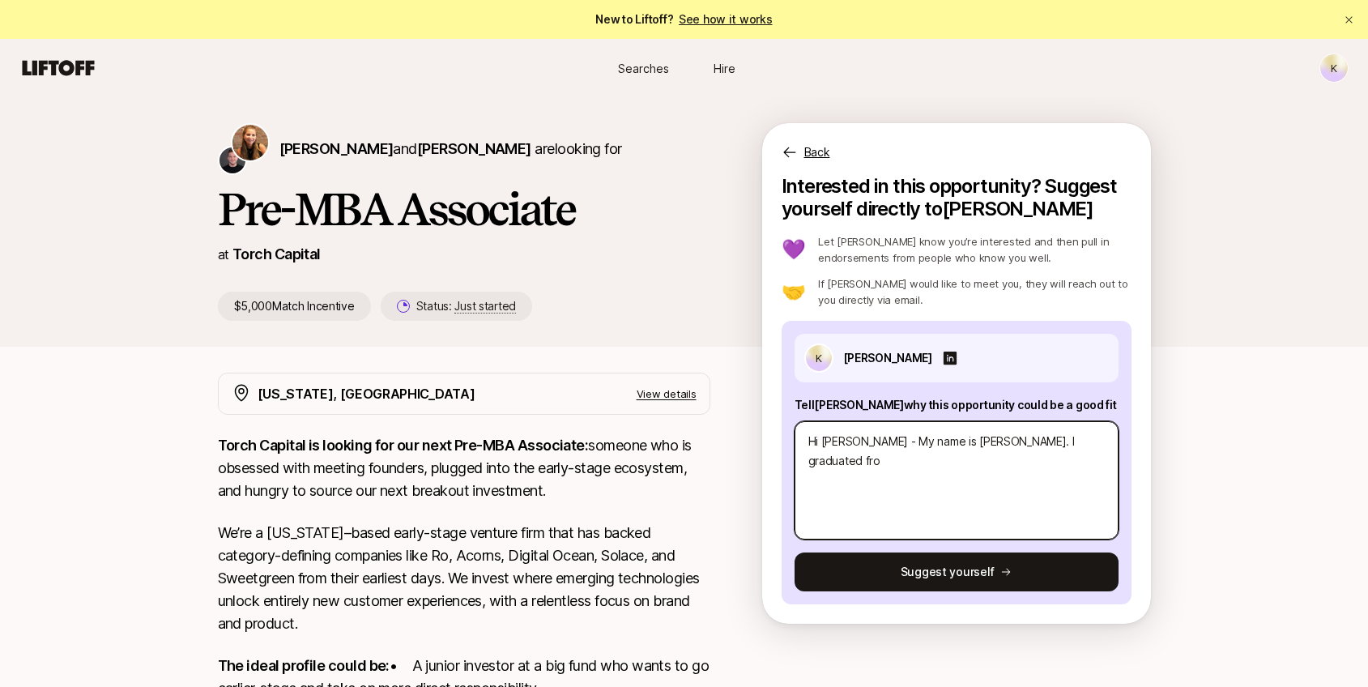
type textarea "Hi [PERSON_NAME] - My name is [PERSON_NAME]. I graduated from"
type textarea "x"
type textarea "Hi [PERSON_NAME] - My name is [PERSON_NAME]. I graduated from"
type textarea "x"
type textarea "Hi [PERSON_NAME] - My name is [PERSON_NAME]. I graduated from P"
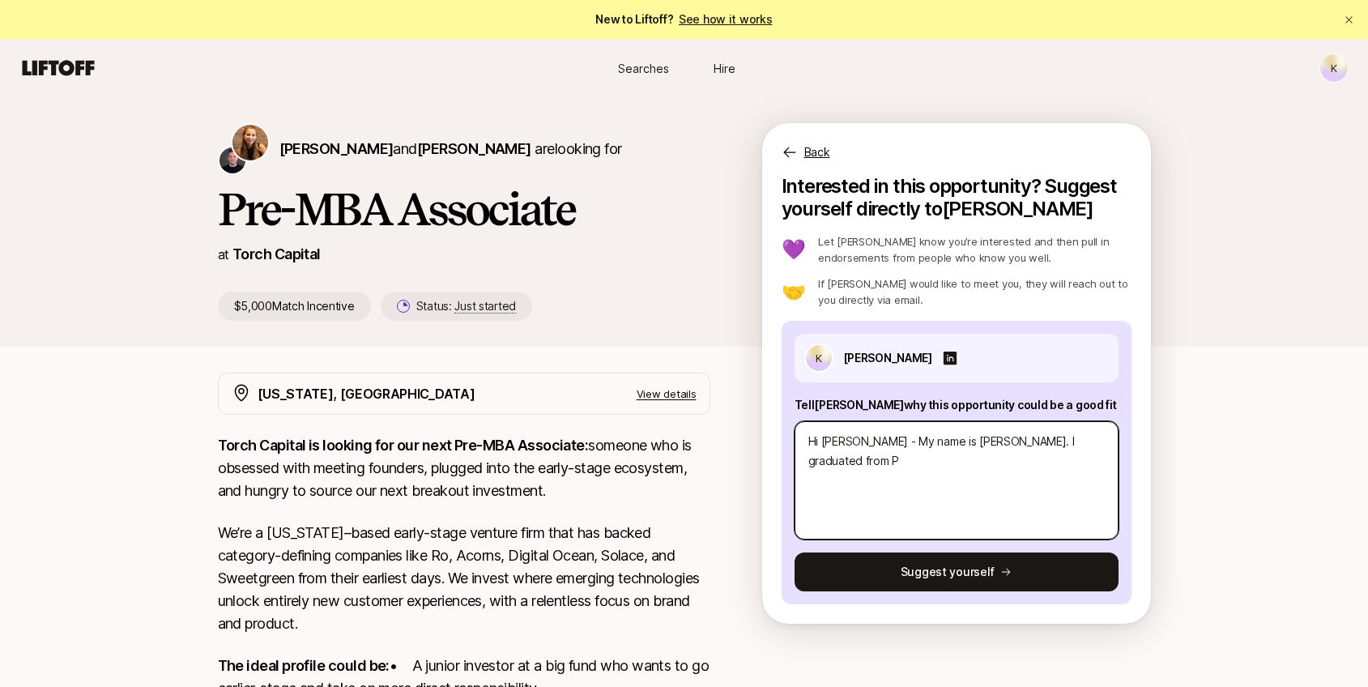
type textarea "x"
type textarea "Hi [PERSON_NAME] - My name is [PERSON_NAME]. I graduated from [GEOGRAPHIC_DATA]"
type textarea "x"
type textarea "Hi [PERSON_NAME] - My name is [PERSON_NAME]. I graduated from [GEOGRAPHIC_DATA]"
type textarea "x"
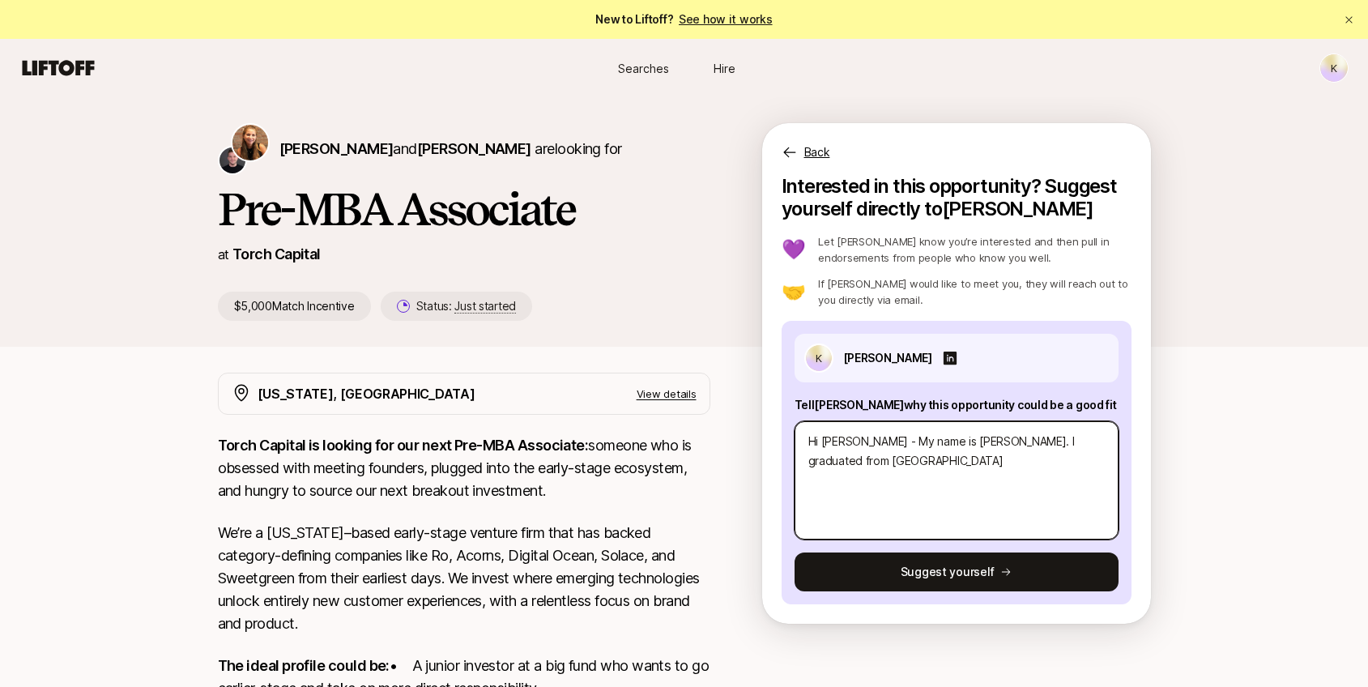
type textarea "Hi [PERSON_NAME] - My name is [PERSON_NAME]. I graduated from [GEOGRAPHIC_DATA]"
type textarea "x"
type textarea "Hi [PERSON_NAME] - My name is [PERSON_NAME]. I graduated from [GEOGRAPHIC_DATA]"
type textarea "x"
type textarea "Hi [PERSON_NAME] - My name is [PERSON_NAME]. I graduated from [GEOGRAPHIC_DATA]…"
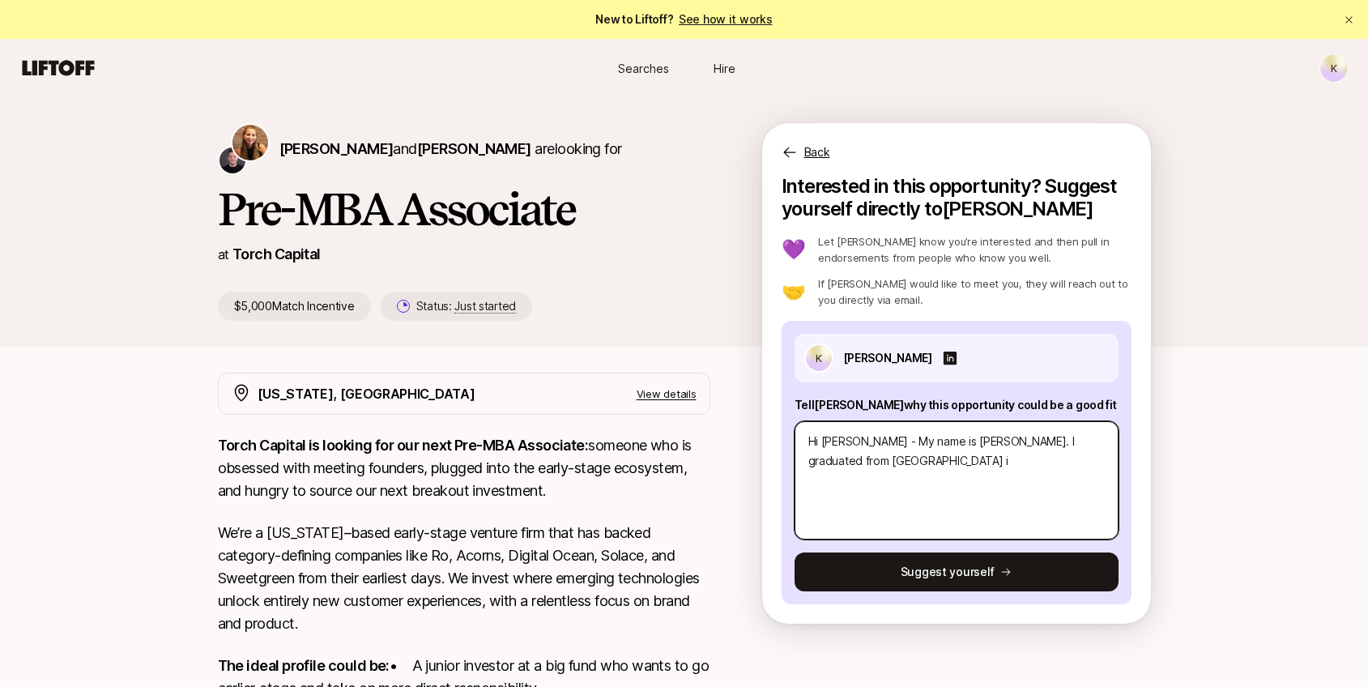
type textarea "x"
type textarea "Hi [PERSON_NAME] - My name is [PERSON_NAME]. I graduated from [GEOGRAPHIC_DATA]…"
type textarea "x"
type textarea "Hi [PERSON_NAME] - My name is [PERSON_NAME]. I graduated from [GEOGRAPHIC_DATA]…"
type textarea "x"
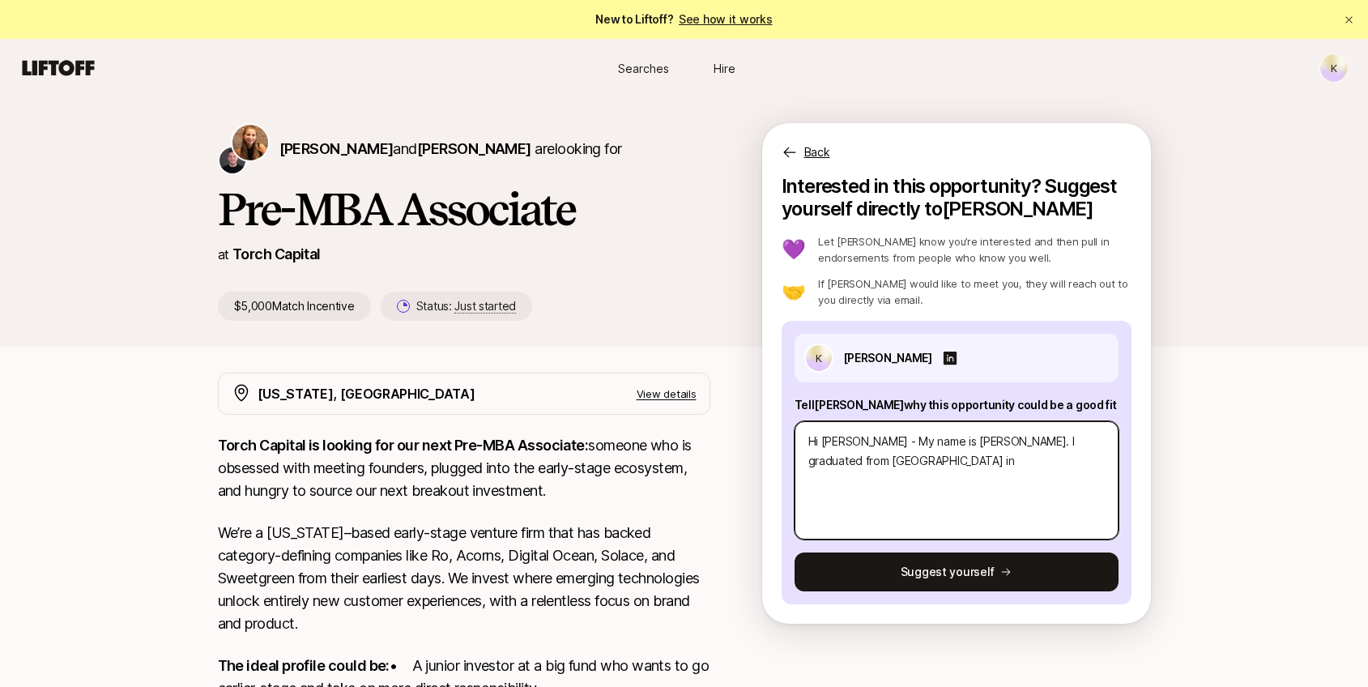
type textarea "Hi [PERSON_NAME] - My name is [PERSON_NAME]. I graduated from [GEOGRAPHIC_DATA]…"
type textarea "x"
type textarea "Hi [PERSON_NAME] - My name is [PERSON_NAME]. I graduated from [GEOGRAPHIC_DATA]…"
type textarea "x"
type textarea "Hi [PERSON_NAME] - My name is [PERSON_NAME]. I graduated from [GEOGRAPHIC_DATA]…"
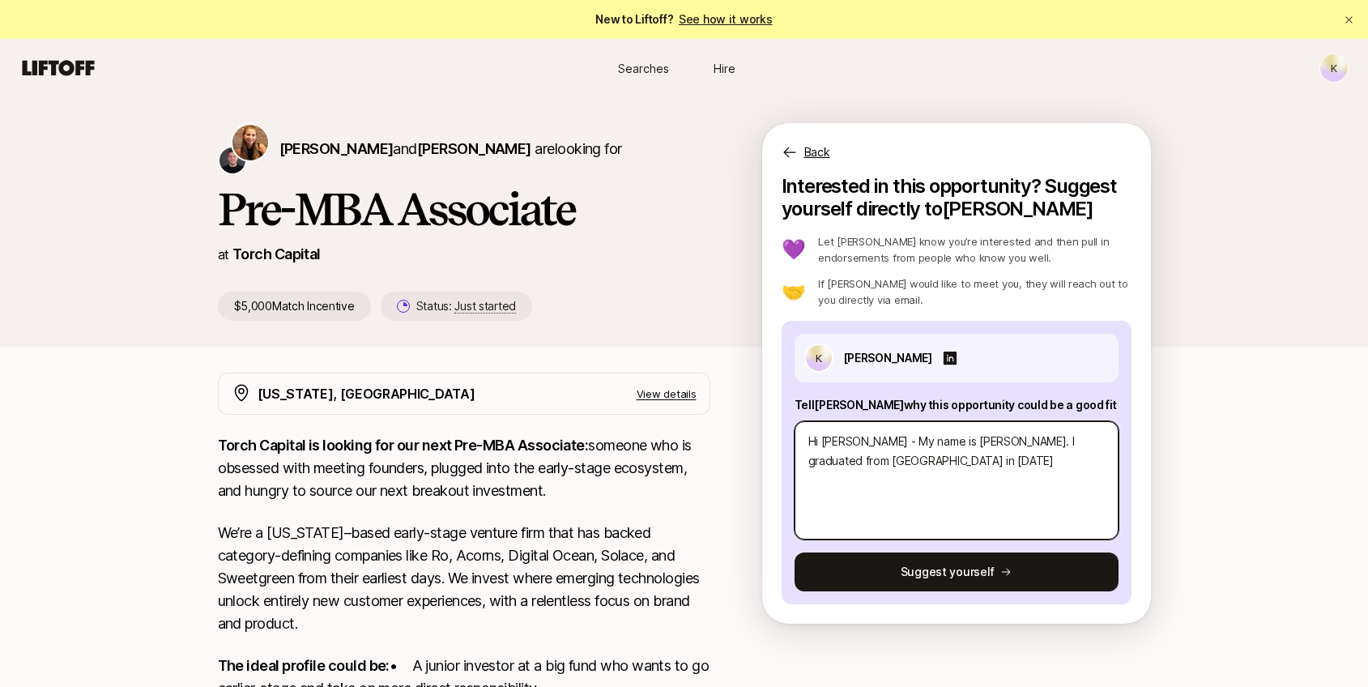
type textarea "x"
type textarea "Hi [PERSON_NAME] - My name is [PERSON_NAME]. I graduated from [GEOGRAPHIC_DATA]…"
type textarea "x"
type textarea "Hi [PERSON_NAME] - My name is [PERSON_NAME]. I graduated from [GEOGRAPHIC_DATA]…"
type textarea "x"
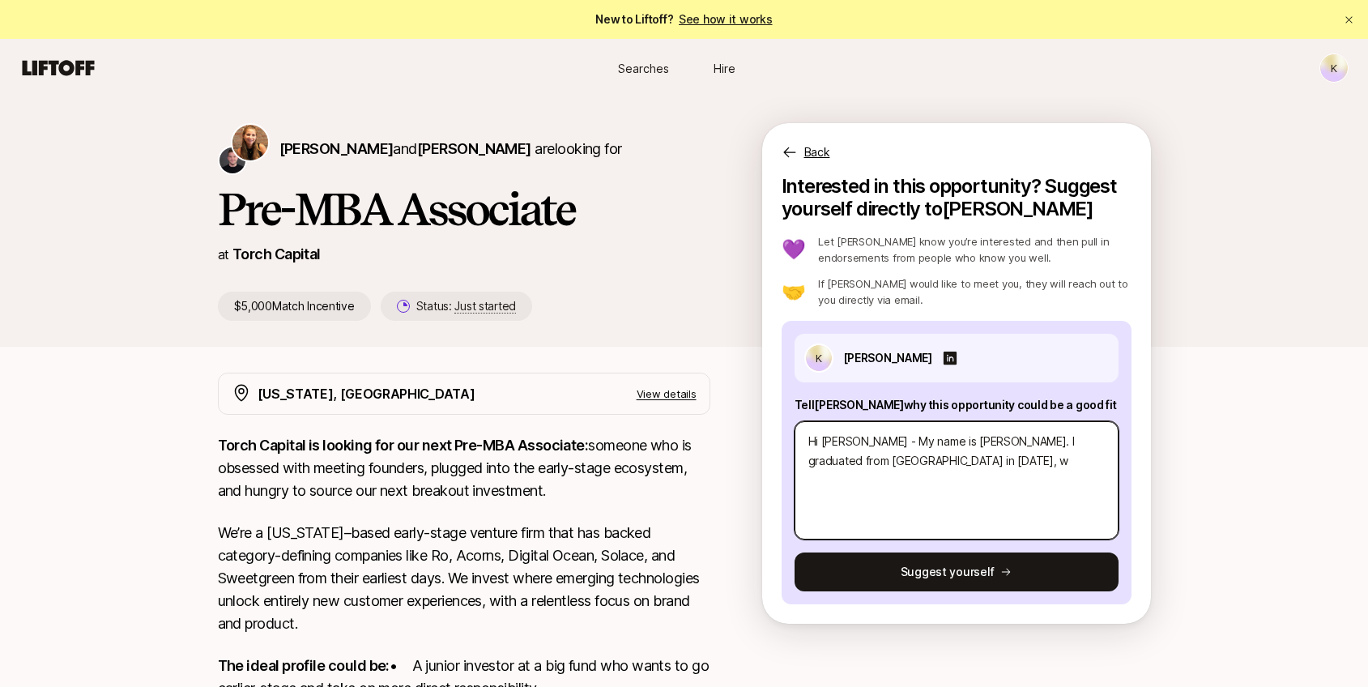
type textarea "Hi [PERSON_NAME] - My name is [PERSON_NAME]. I graduated from [GEOGRAPHIC_DATA]…"
type textarea "x"
type textarea "Hi [PERSON_NAME] - My name is [PERSON_NAME]. I graduated from [GEOGRAPHIC_DATA]…"
type textarea "x"
type textarea "Hi [PERSON_NAME] - My name is [PERSON_NAME]. I graduated from [GEOGRAPHIC_DATA]…"
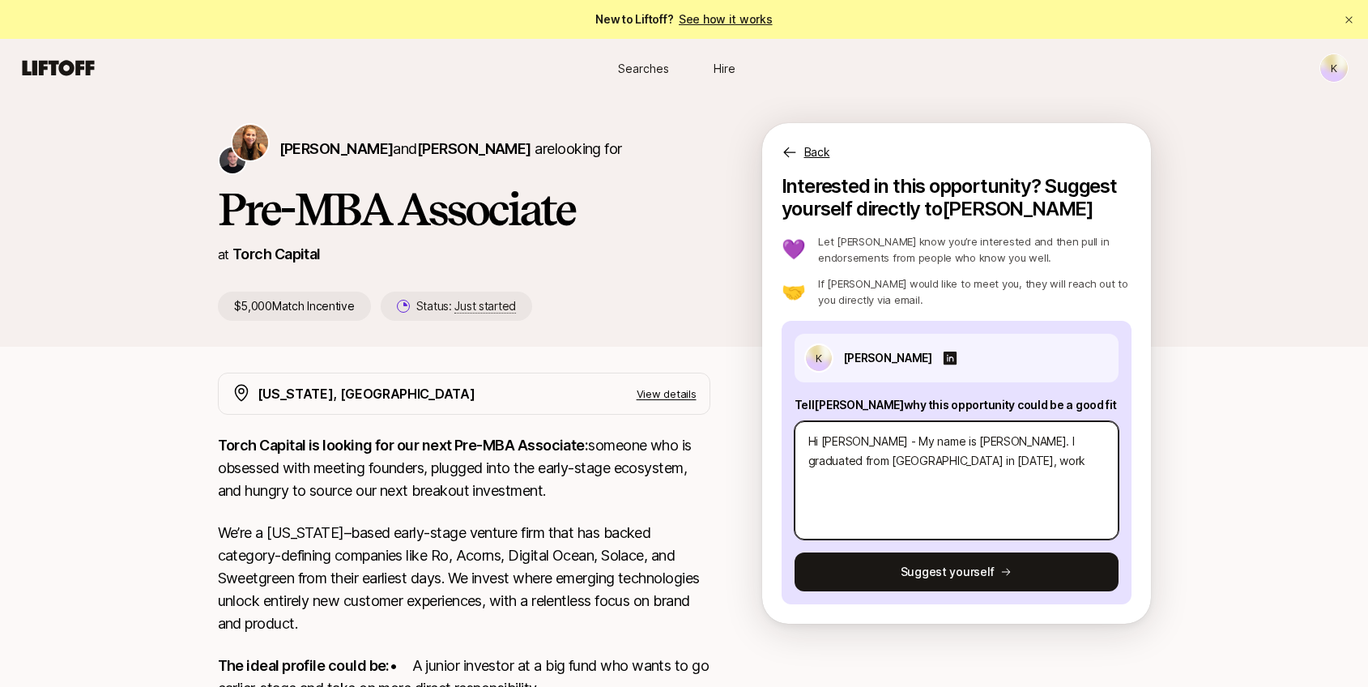
type textarea "x"
type textarea "Hi [PERSON_NAME] - My name is [PERSON_NAME]. I graduated from [GEOGRAPHIC_DATA]…"
type textarea "x"
type textarea "Hi [PERSON_NAME] - My name is [PERSON_NAME]. I graduated from [GEOGRAPHIC_DATA]…"
type textarea "x"
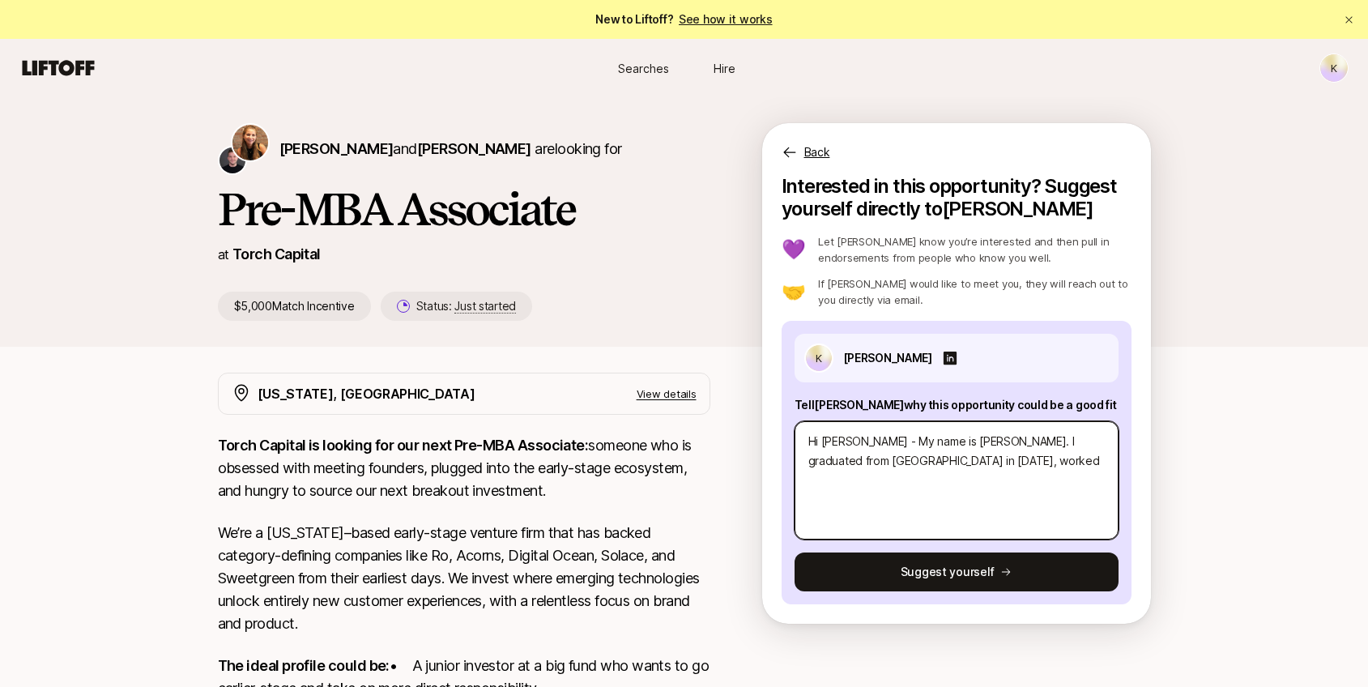
type textarea "Hi [PERSON_NAME] - My name is [PERSON_NAME]. I graduated from [GEOGRAPHIC_DATA]…"
type textarea "x"
type textarea "Hi [PERSON_NAME] - My name is [PERSON_NAME]. I graduated from [GEOGRAPHIC_DATA]…"
type textarea "x"
type textarea "Hi [PERSON_NAME] - My name is [PERSON_NAME]. I graduated from [GEOGRAPHIC_DATA]…"
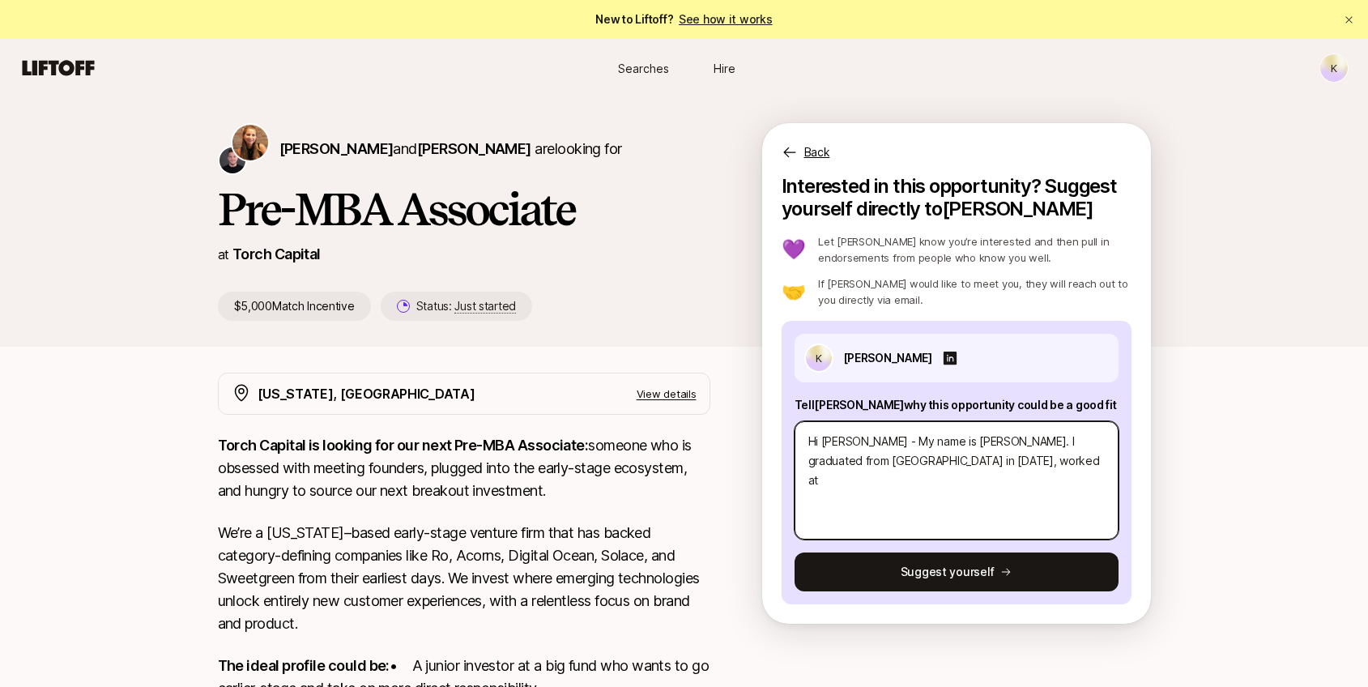
type textarea "x"
type textarea "Hi [PERSON_NAME] - My name is [PERSON_NAME]. I graduated from [GEOGRAPHIC_DATA]…"
type textarea "x"
type textarea "Hi [PERSON_NAME] - My name is [PERSON_NAME]. I graduated from [GEOGRAPHIC_DATA]…"
type textarea "x"
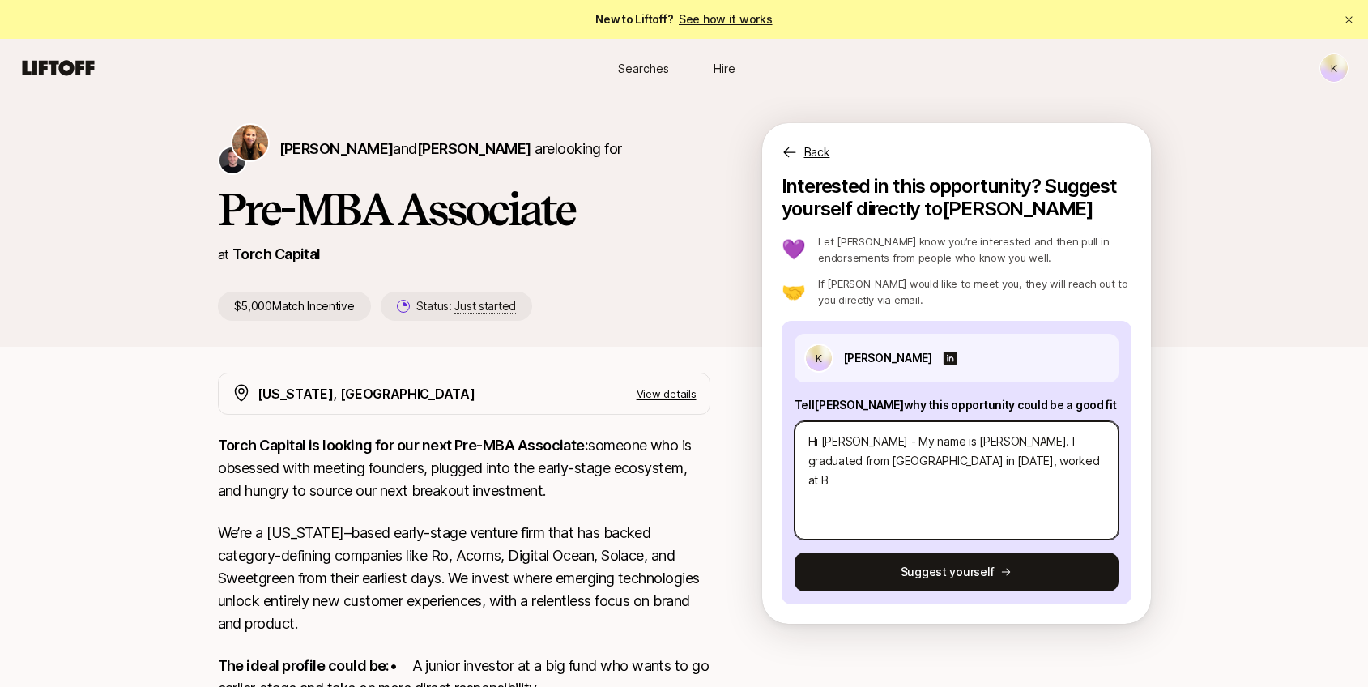
type textarea "Hi [PERSON_NAME] - My name is [PERSON_NAME]. I graduated from [GEOGRAPHIC_DATA]…"
type textarea "x"
type textarea "Hi [PERSON_NAME] - My name is [PERSON_NAME]. I graduated from [GEOGRAPHIC_DATA]…"
type textarea "x"
type textarea "Hi [PERSON_NAME] - My name is [PERSON_NAME]. I graduated from [GEOGRAPHIC_DATA]…"
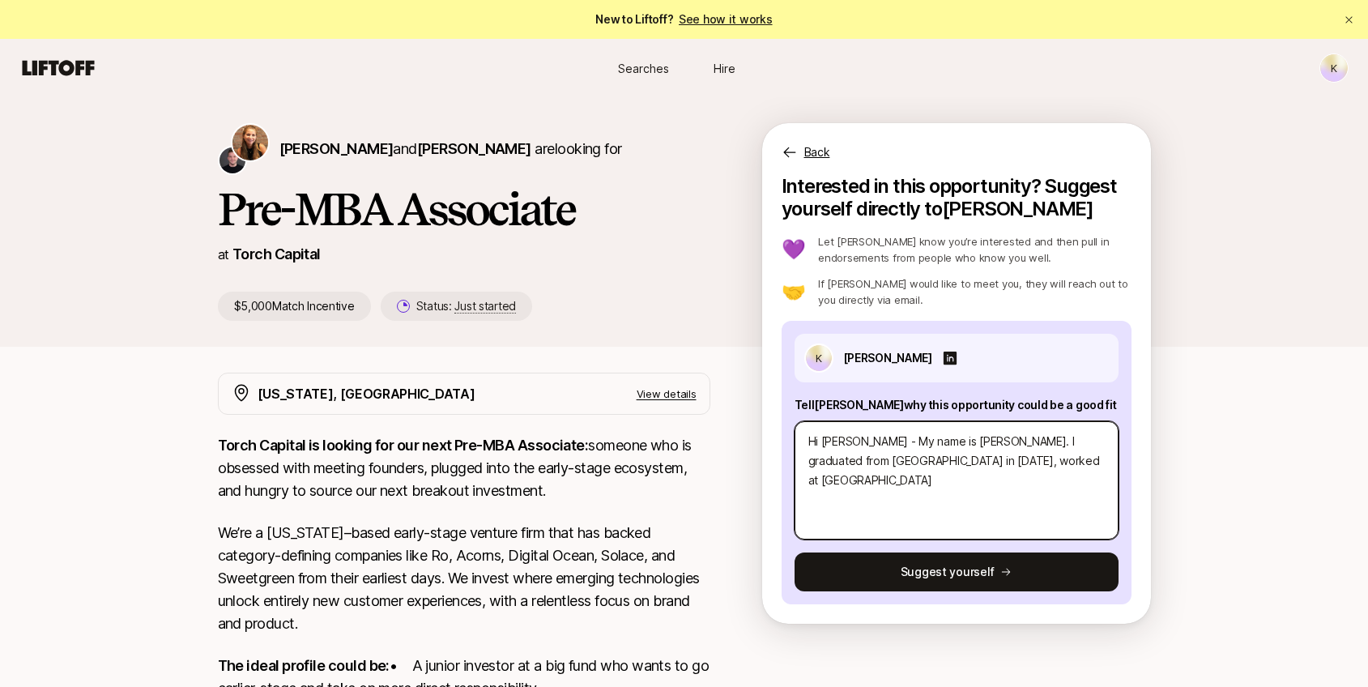
type textarea "x"
type textarea "Hi [PERSON_NAME] - My name is [PERSON_NAME]. I graduated from [GEOGRAPHIC_DATA]…"
type textarea "x"
type textarea "Hi [PERSON_NAME] - My name is [PERSON_NAME]. I graduated from [GEOGRAPHIC_DATA]…"
type textarea "x"
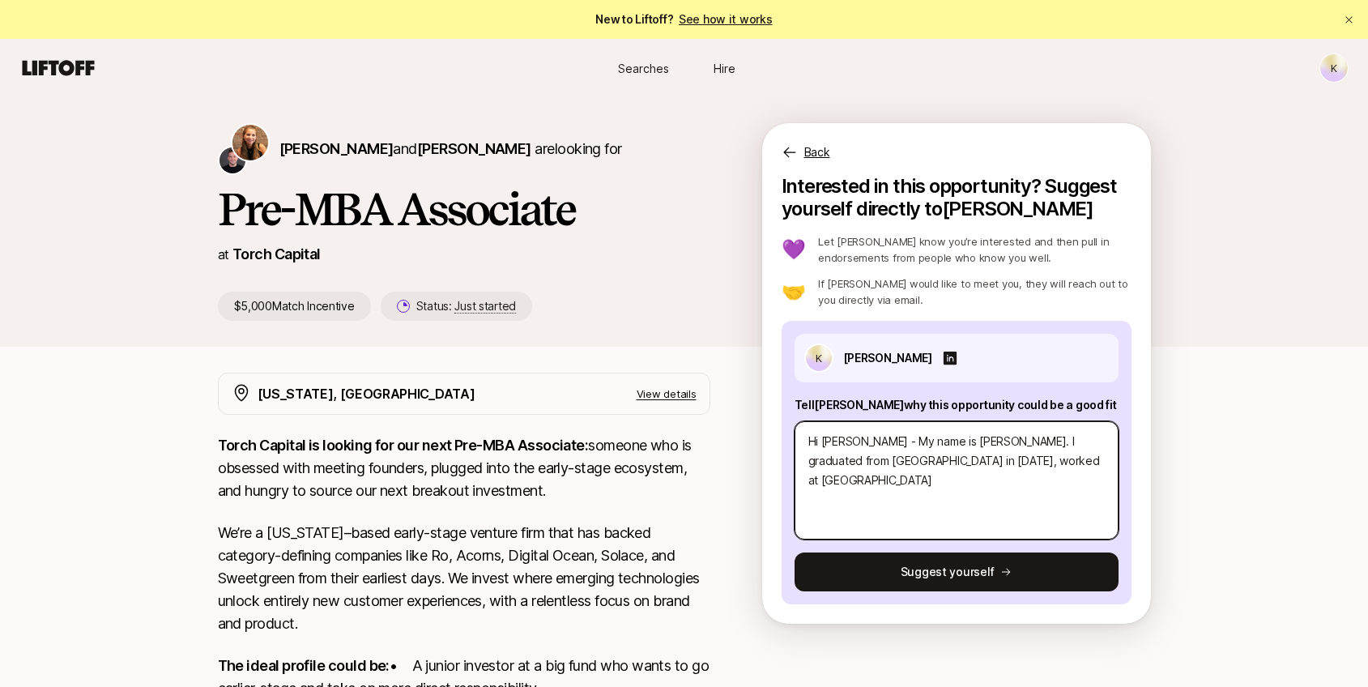
type textarea "Hi [PERSON_NAME] - My name is [PERSON_NAME]. I graduated from [GEOGRAPHIC_DATA]…"
type textarea "x"
type textarea "Hi [PERSON_NAME] - My name is [PERSON_NAME]. I graduated from [GEOGRAPHIC_DATA]…"
type textarea "x"
type textarea "Hi [PERSON_NAME] - My name is [PERSON_NAME]. I graduated from [GEOGRAPHIC_DATA]…"
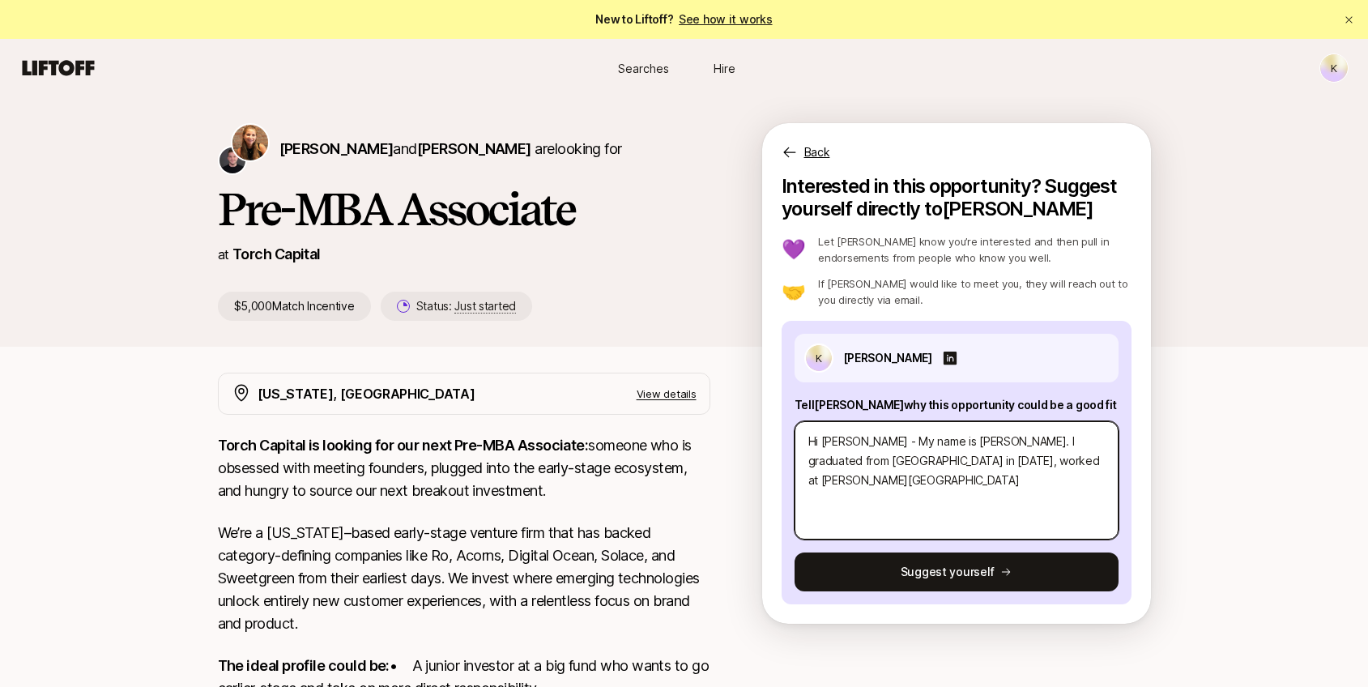
type textarea "x"
type textarea "Hi [PERSON_NAME] - My name is [PERSON_NAME]. I graduated from [GEOGRAPHIC_DATA]…"
type textarea "x"
type textarea "Hi [PERSON_NAME] - My name is [PERSON_NAME]. I graduated from [GEOGRAPHIC_DATA]…"
type textarea "x"
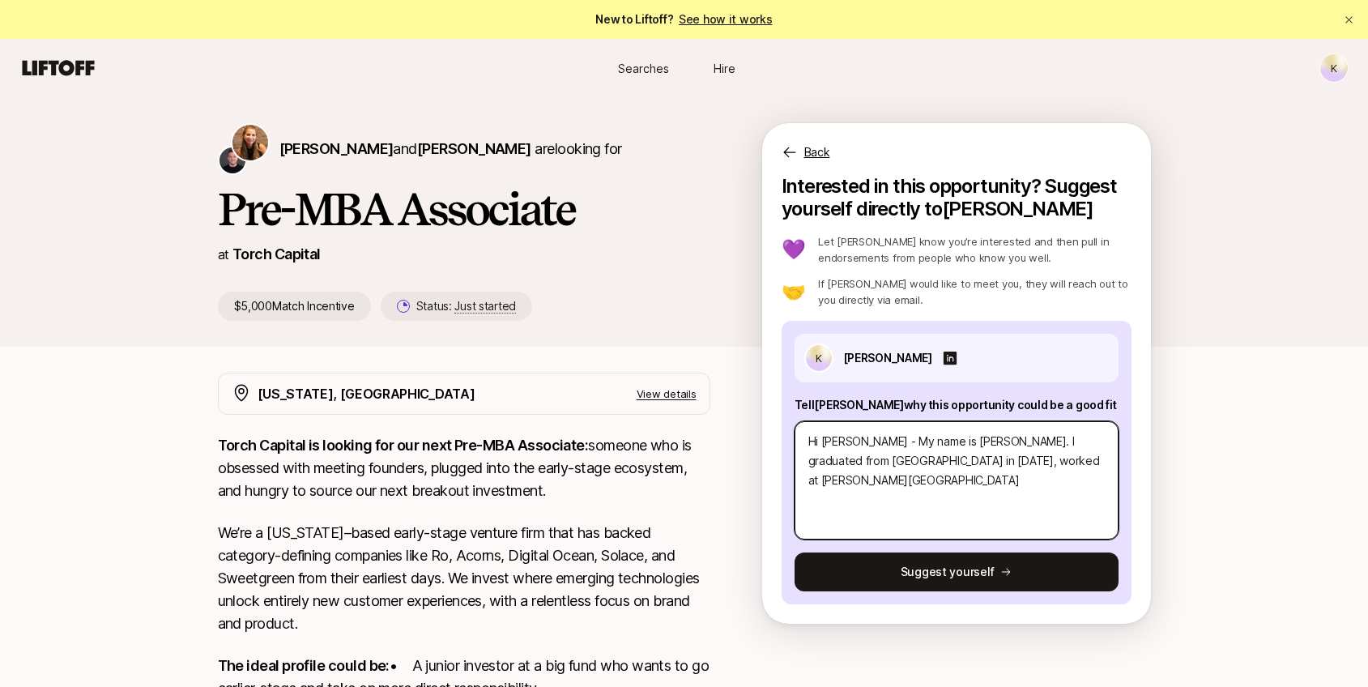
type textarea "Hi [PERSON_NAME] - My name is [PERSON_NAME]. I graduated from [GEOGRAPHIC_DATA]…"
type textarea "x"
type textarea "Hi [PERSON_NAME] - My name is [PERSON_NAME]. I graduated from [GEOGRAPHIC_DATA]…"
type textarea "x"
type textarea "Hi [PERSON_NAME] - My name is [PERSON_NAME]. I graduated from [GEOGRAPHIC_DATA]…"
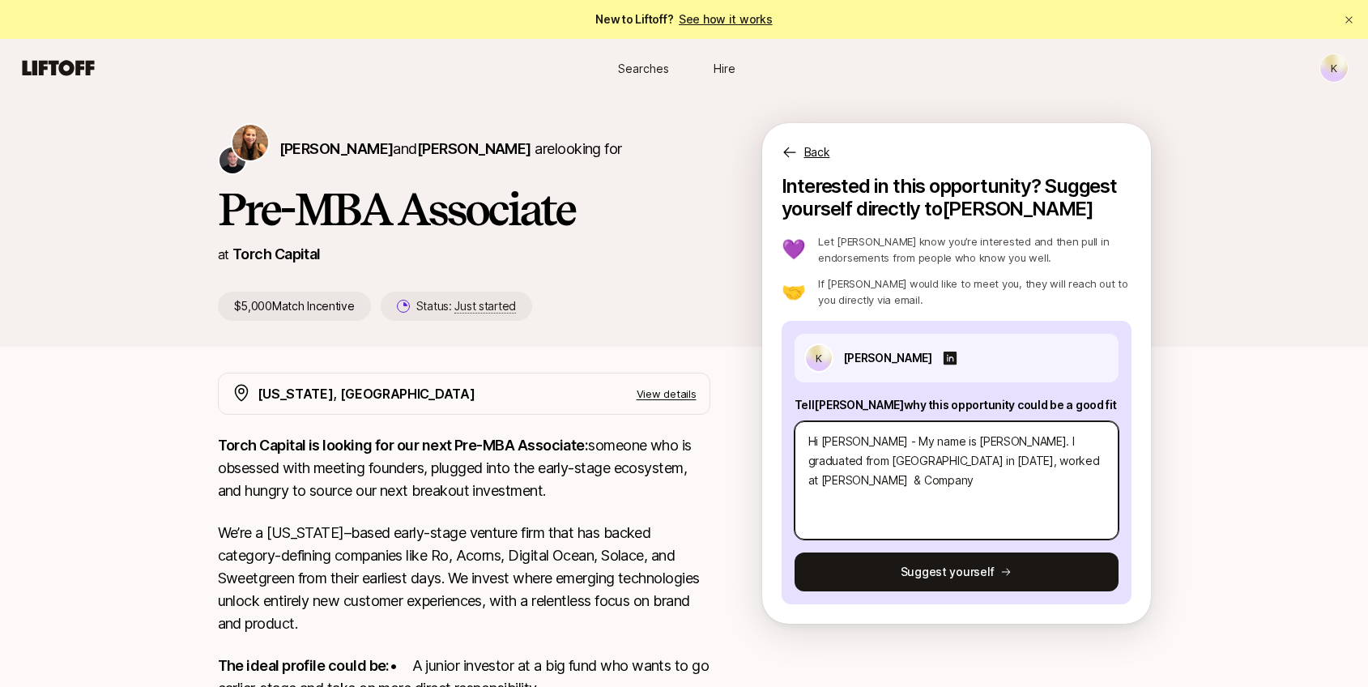
type textarea "x"
type textarea "Hi [PERSON_NAME] - My name is [PERSON_NAME]. I graduated from [GEOGRAPHIC_DATA]…"
type textarea "x"
type textarea "Hi [PERSON_NAME] - My name is [PERSON_NAME]. I graduated from [GEOGRAPHIC_DATA]…"
type textarea "x"
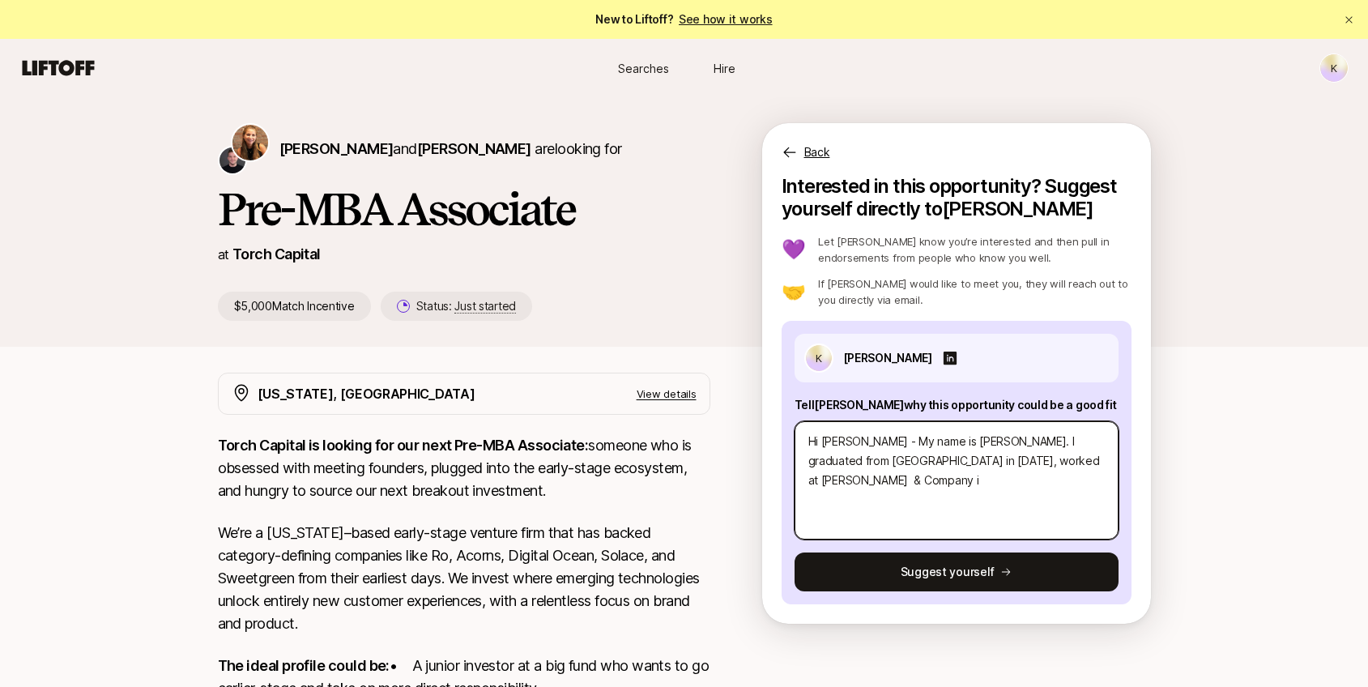
type textarea "Hi [PERSON_NAME] - My name is [PERSON_NAME]. I graduated from [GEOGRAPHIC_DATA]…"
type textarea "x"
type textarea "Hi [PERSON_NAME] - My name is [PERSON_NAME]. I graduated from [GEOGRAPHIC_DATA]…"
type textarea "x"
type textarea "Hi [PERSON_NAME] - My name is [PERSON_NAME]. I graduated from [GEOGRAPHIC_DATA]…"
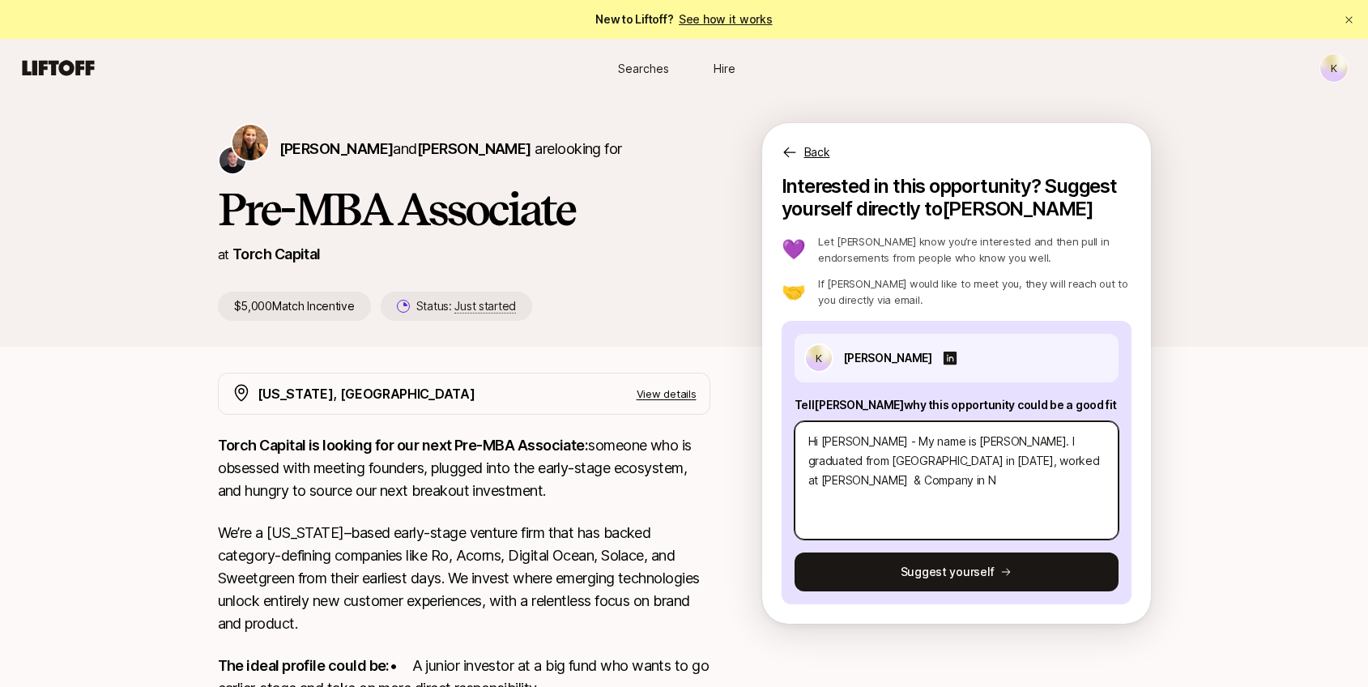
type textarea "x"
type textarea "Hi [PERSON_NAME] - My name is [PERSON_NAME]. I graduated from [GEOGRAPHIC_DATA]…"
type textarea "x"
type textarea "Hi [PERSON_NAME] - My name is [PERSON_NAME]. I graduated from [GEOGRAPHIC_DATA]…"
type textarea "x"
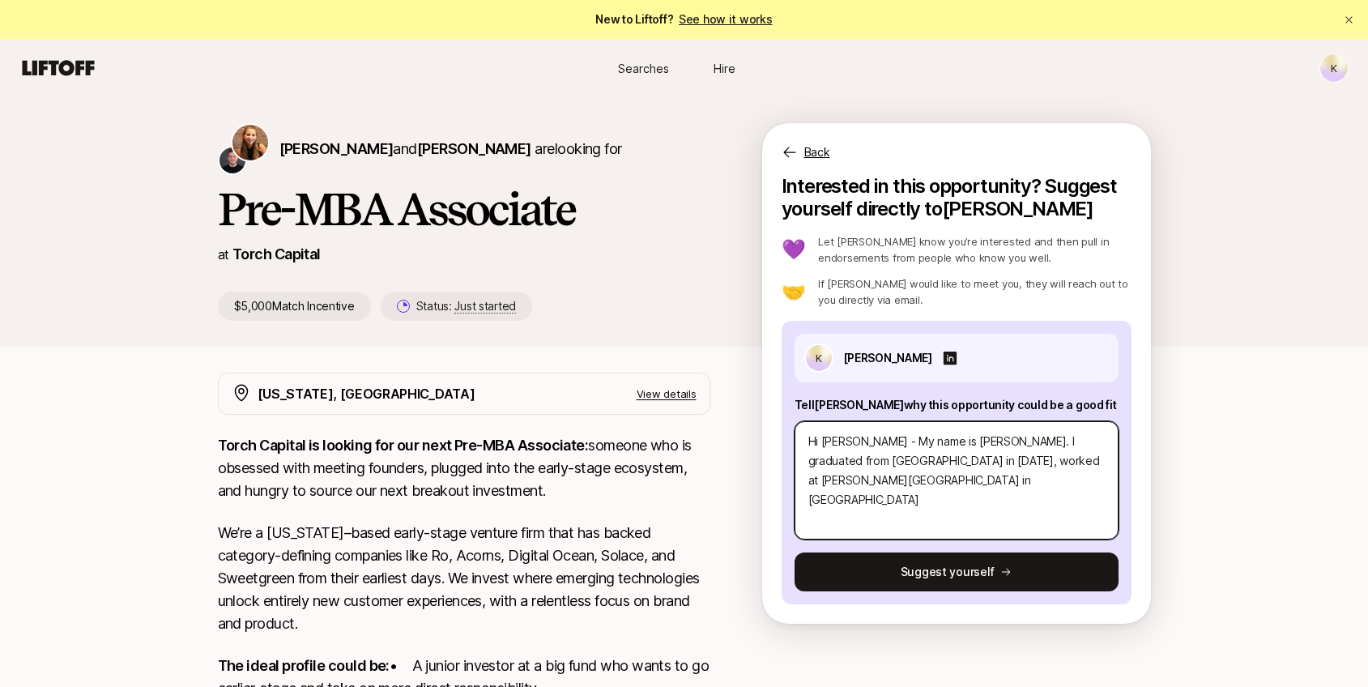
type textarea "Hi [PERSON_NAME] - My name is [PERSON_NAME]. I graduated from [GEOGRAPHIC_DATA]…"
type textarea "x"
type textarea "Hi [PERSON_NAME] - My name is [PERSON_NAME]. I graduated from [GEOGRAPHIC_DATA]…"
type textarea "x"
type textarea "Hi [PERSON_NAME] - My name is [PERSON_NAME]. I graduated from [GEOGRAPHIC_DATA]…"
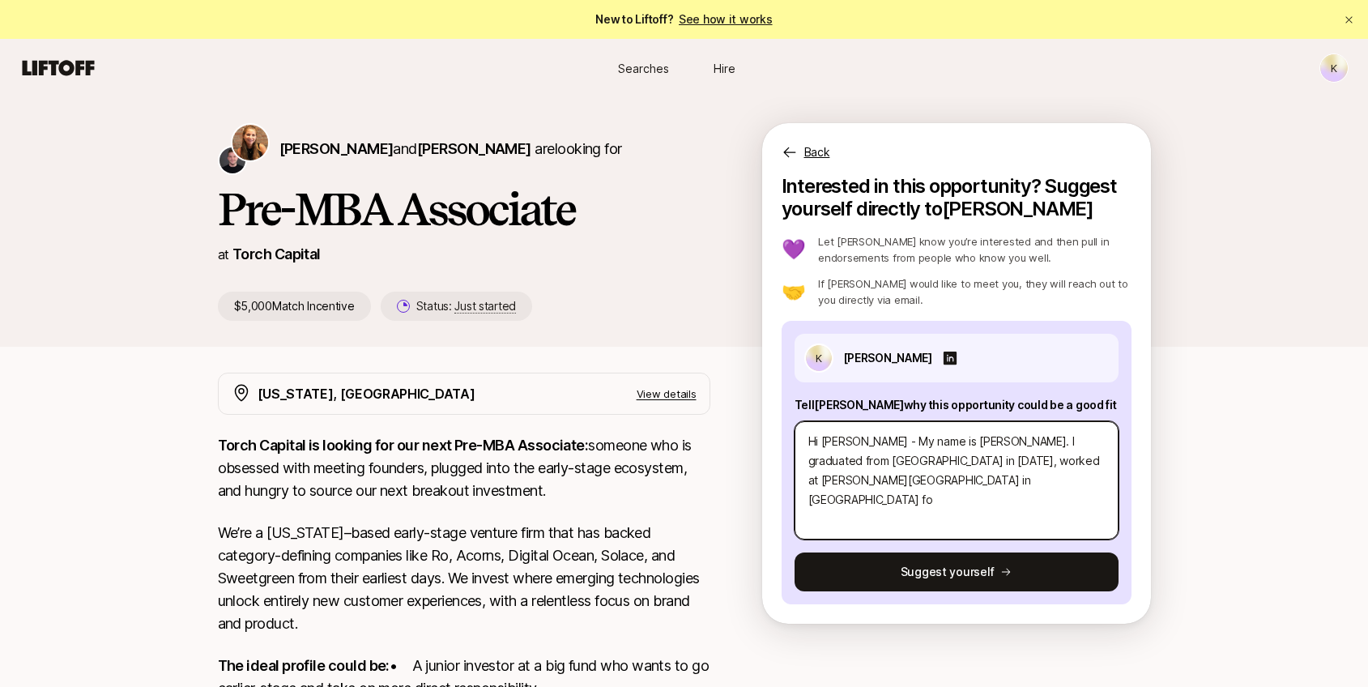
type textarea "x"
click at [923, 457] on textarea "Hi [PERSON_NAME] - My name is [PERSON_NAME]. I graduated from [GEOGRAPHIC_DATA]…" at bounding box center [956, 480] width 324 height 118
click at [1049, 460] on textarea "Hi [PERSON_NAME] - My name is [PERSON_NAME]. I graduated from [GEOGRAPHIC_DATA]…" at bounding box center [956, 480] width 324 height 118
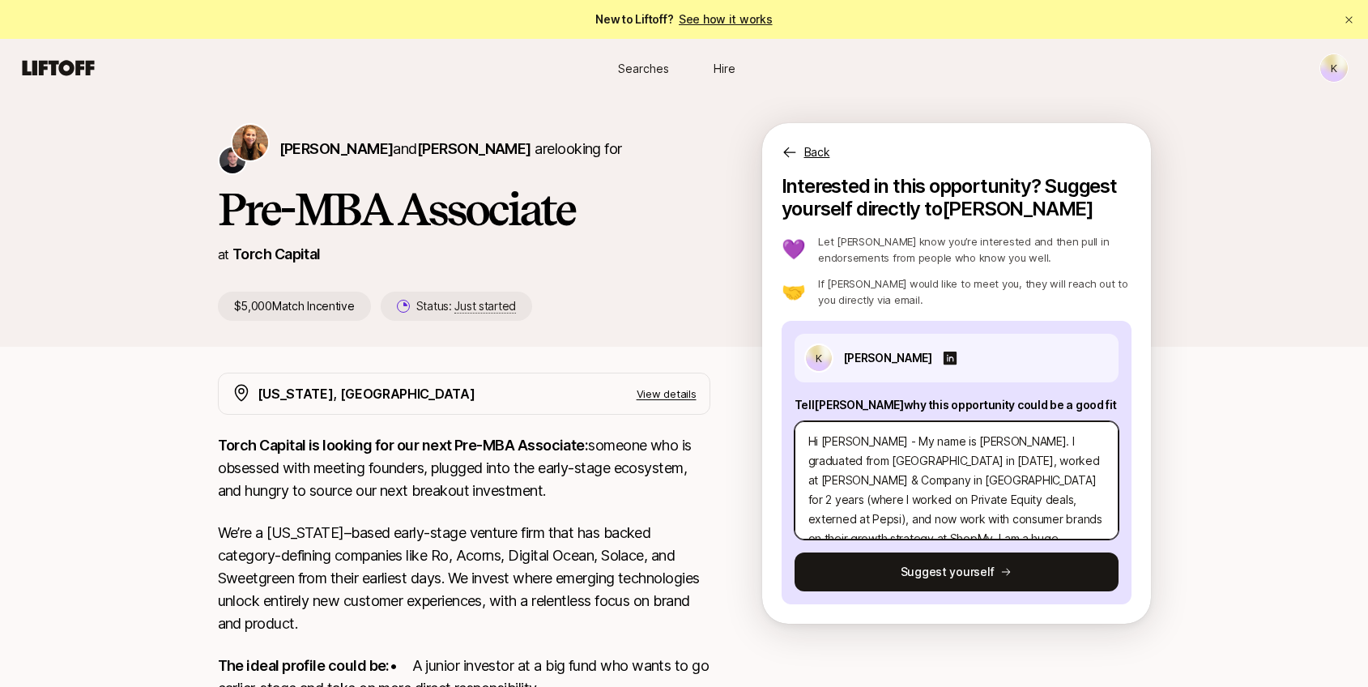
click at [1047, 444] on textarea "Hi [PERSON_NAME] - My name is [PERSON_NAME]. I graduated from [GEOGRAPHIC_DATA]…" at bounding box center [956, 480] width 324 height 118
click at [1019, 483] on textarea "Hi [PERSON_NAME] - My name is [PERSON_NAME]. I graduated from UPenn in [DATE], …" at bounding box center [956, 480] width 324 height 118
click at [909, 480] on textarea "Hi [PERSON_NAME] - My name is [PERSON_NAME]. I graduated from UPenn in [DATE], …" at bounding box center [956, 480] width 324 height 118
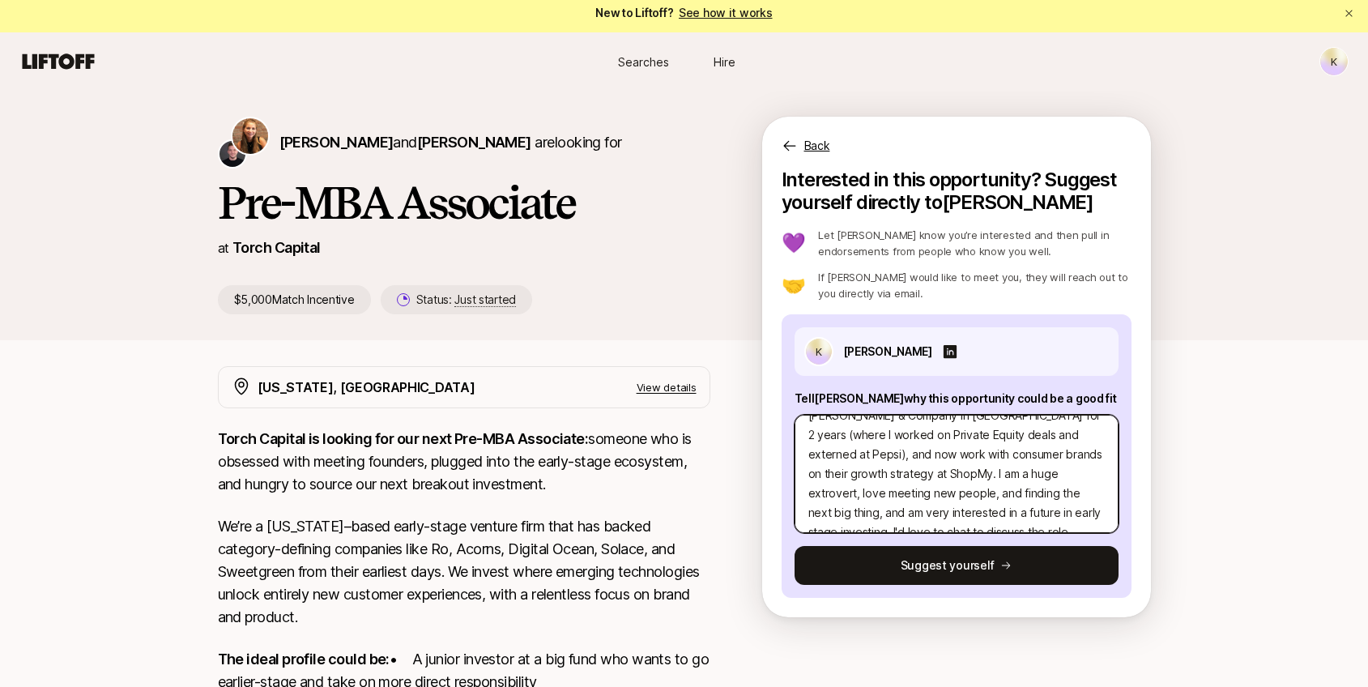
click at [1068, 475] on textarea "Hi [PERSON_NAME] - My name is [PERSON_NAME]. I graduated from UPenn in [DATE], …" at bounding box center [956, 474] width 324 height 118
click at [1047, 512] on textarea "Hi [PERSON_NAME] - My name is [PERSON_NAME]. I graduated from UPenn in [DATE], …" at bounding box center [956, 474] width 324 height 118
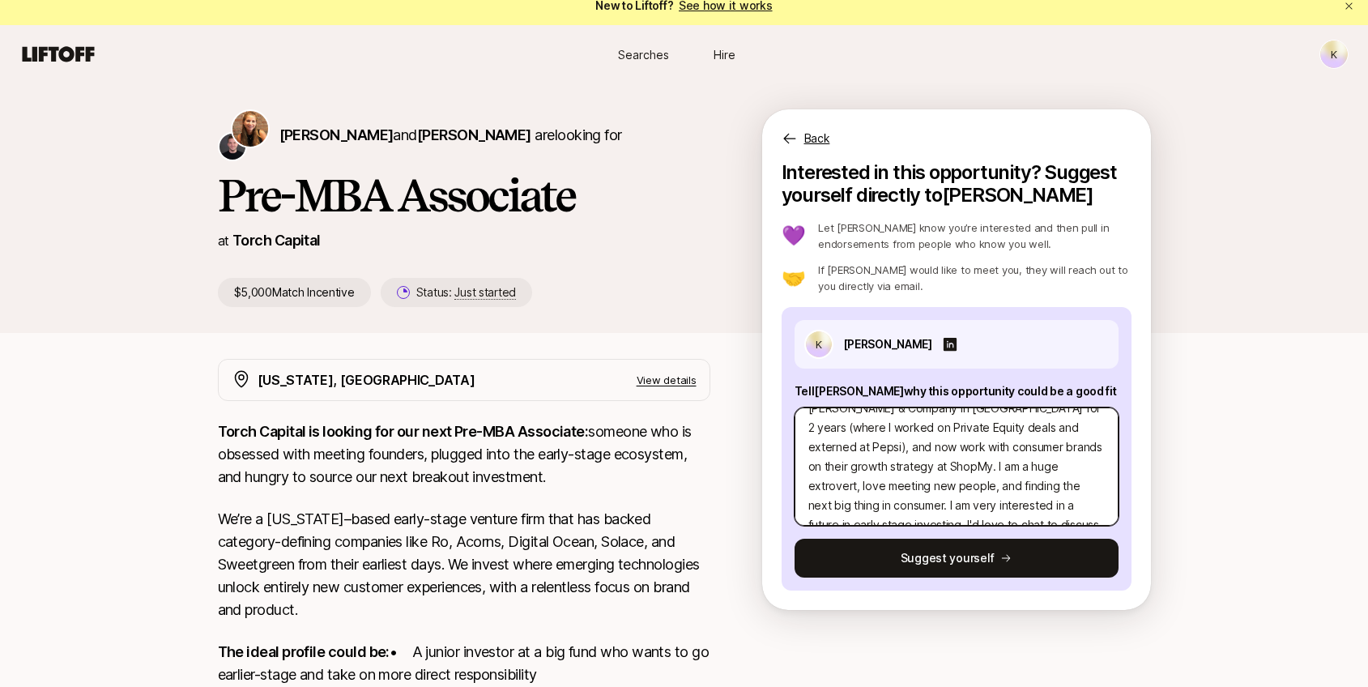
scroll to position [15, 0]
click at [851, 500] on textarea "Hi [PERSON_NAME] - My name is [PERSON_NAME]. I graduated from UPenn in [DATE], …" at bounding box center [956, 465] width 324 height 118
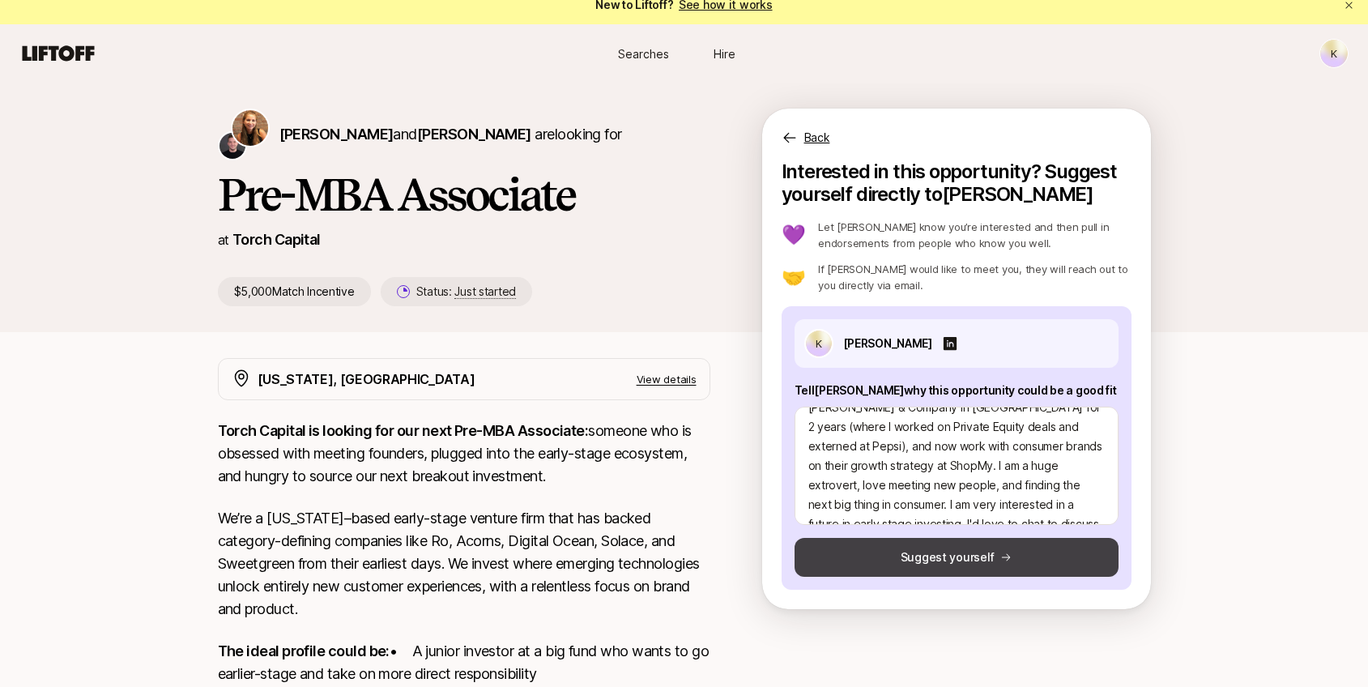
click at [956, 556] on button "Suggest yourself" at bounding box center [956, 557] width 324 height 39
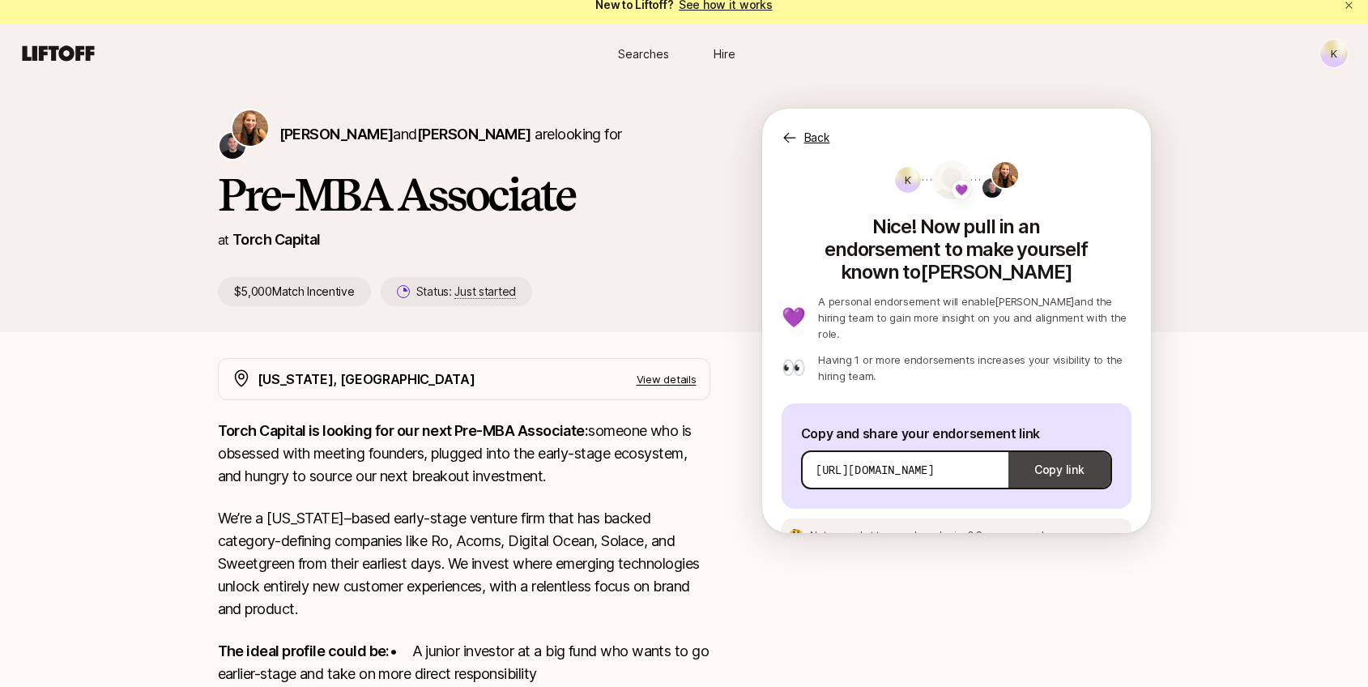
click at [1047, 447] on button "Copy link" at bounding box center [1058, 469] width 101 height 45
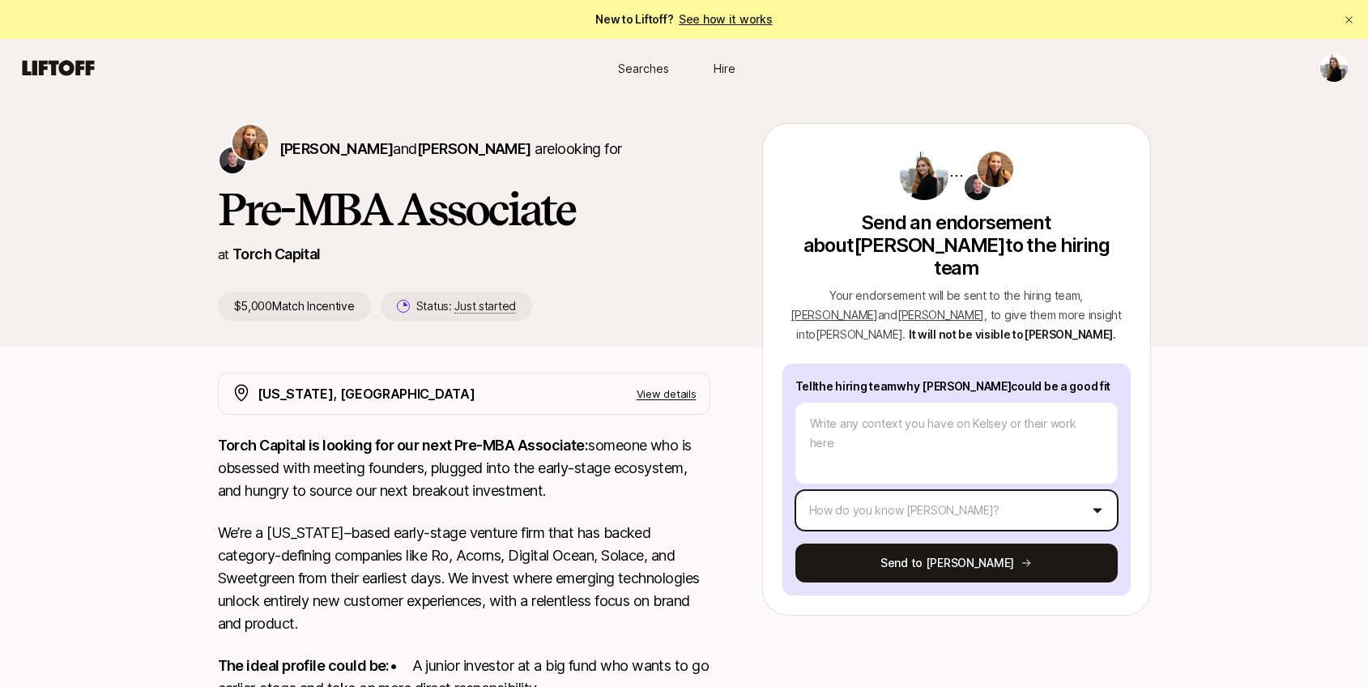
click at [832, 483] on html "New to Liftoff? See how it works Searches Hire Searches Hire [PERSON_NAME] and …" at bounding box center [684, 343] width 1368 height 687
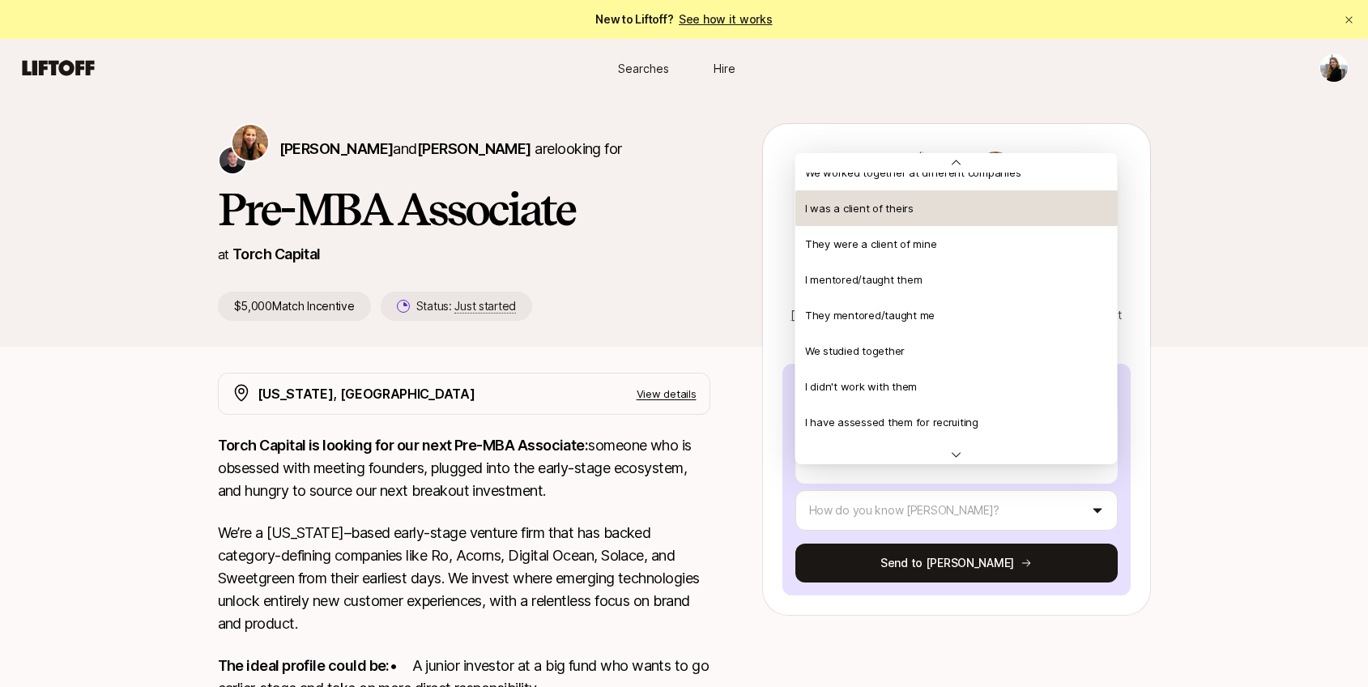
scroll to position [233, 0]
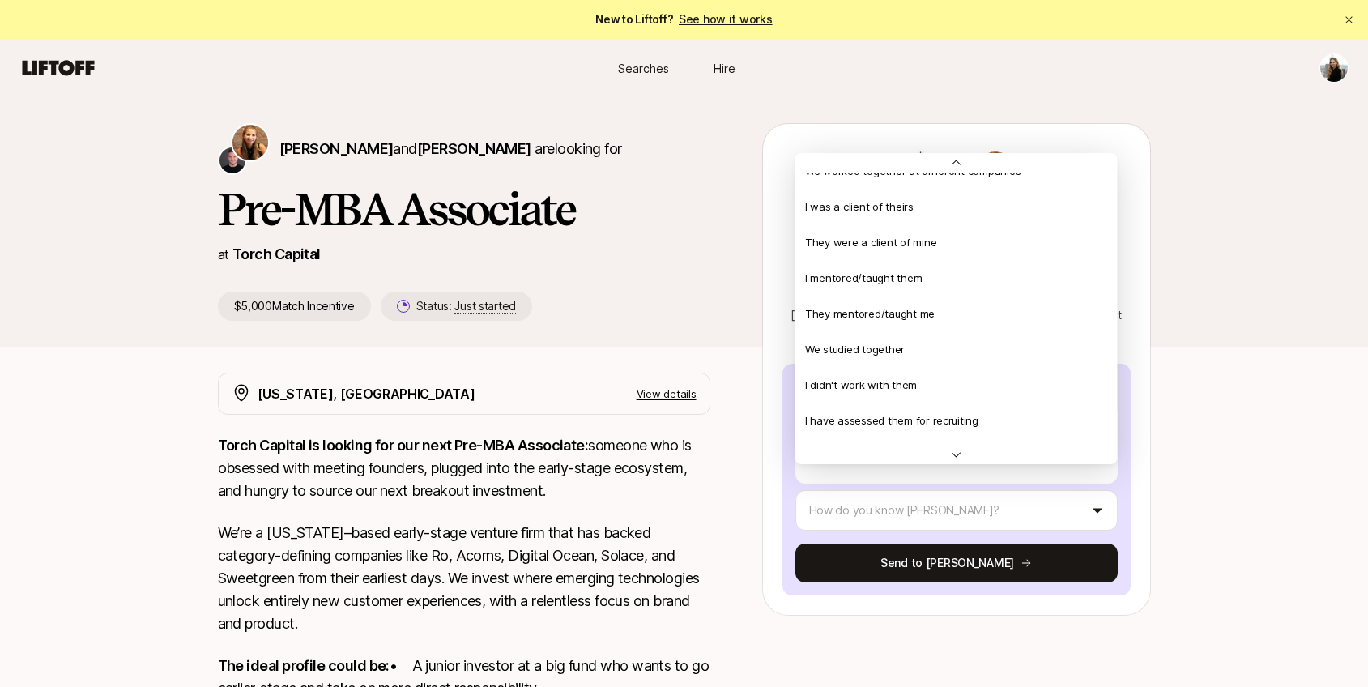
type textarea "x"
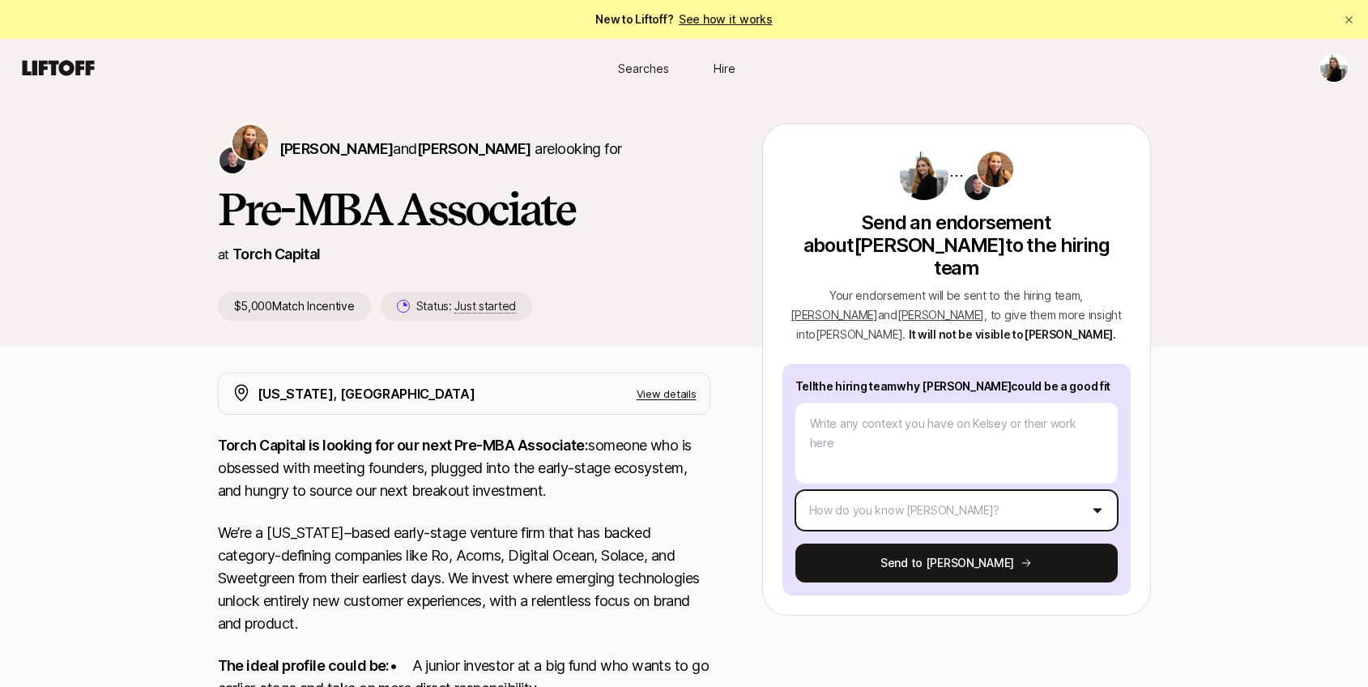
click at [1256, 519] on html "New to Liftoff? See how it works Searches Hire Searches Hire Katie Reiner and C…" at bounding box center [684, 343] width 1368 height 687
